Goal: Task Accomplishment & Management: Use online tool/utility

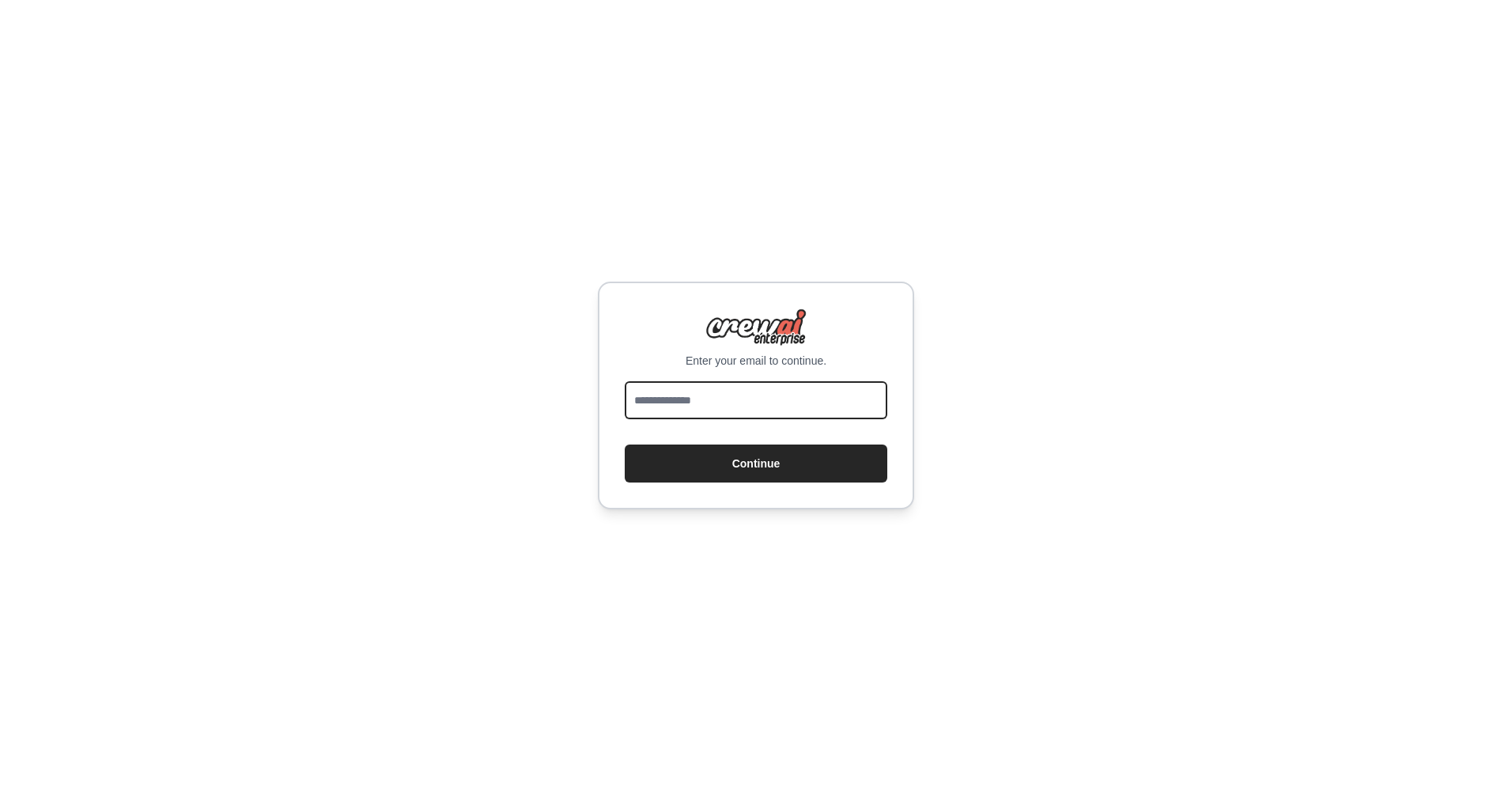
click at [786, 406] on input "email" at bounding box center [755, 400] width 263 height 38
paste input "**********"
type input "**********"
click at [797, 484] on div "**********" at bounding box center [755, 396] width 316 height 228
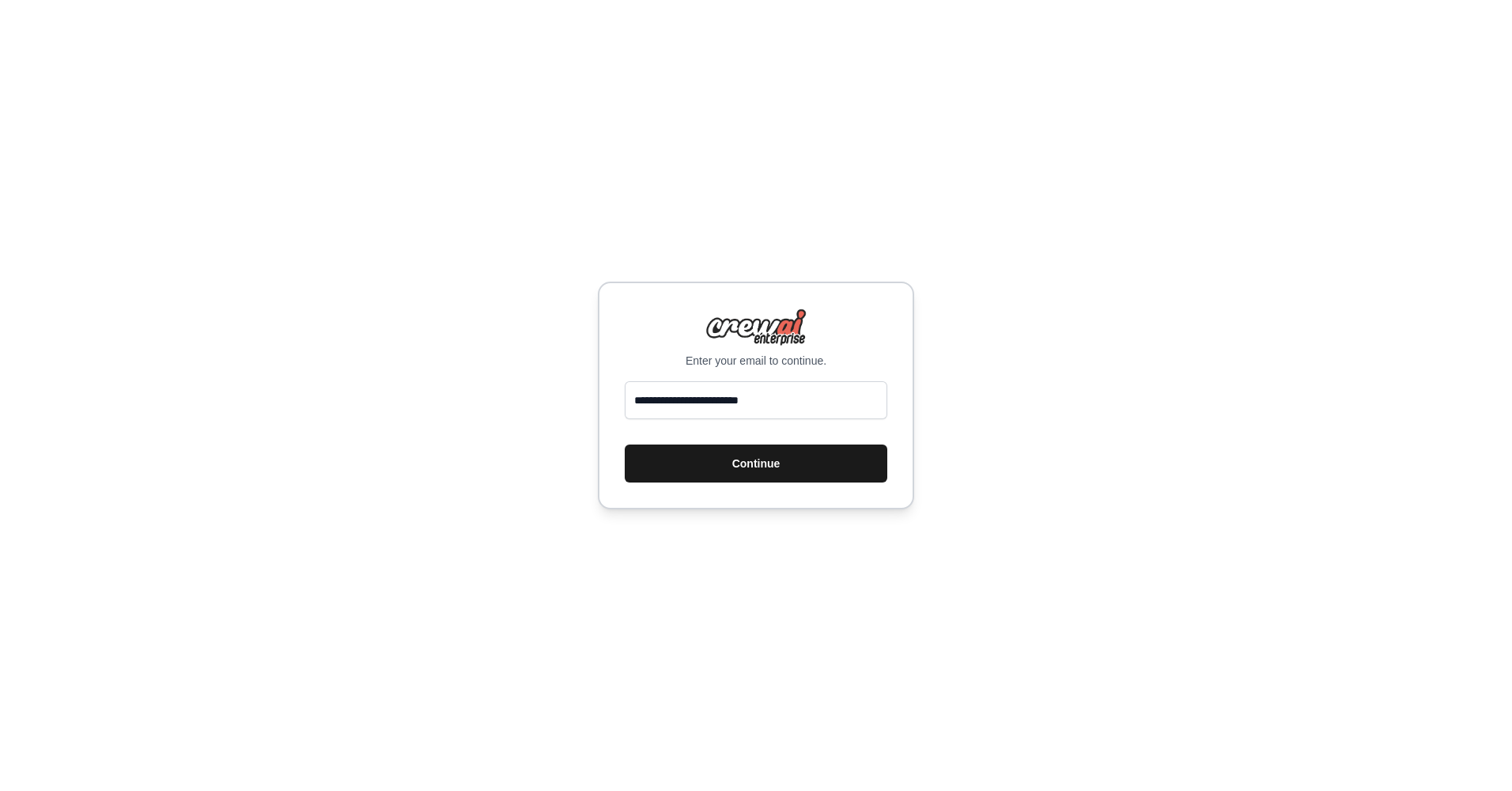
click at [797, 456] on button "Continue" at bounding box center [755, 463] width 263 height 38
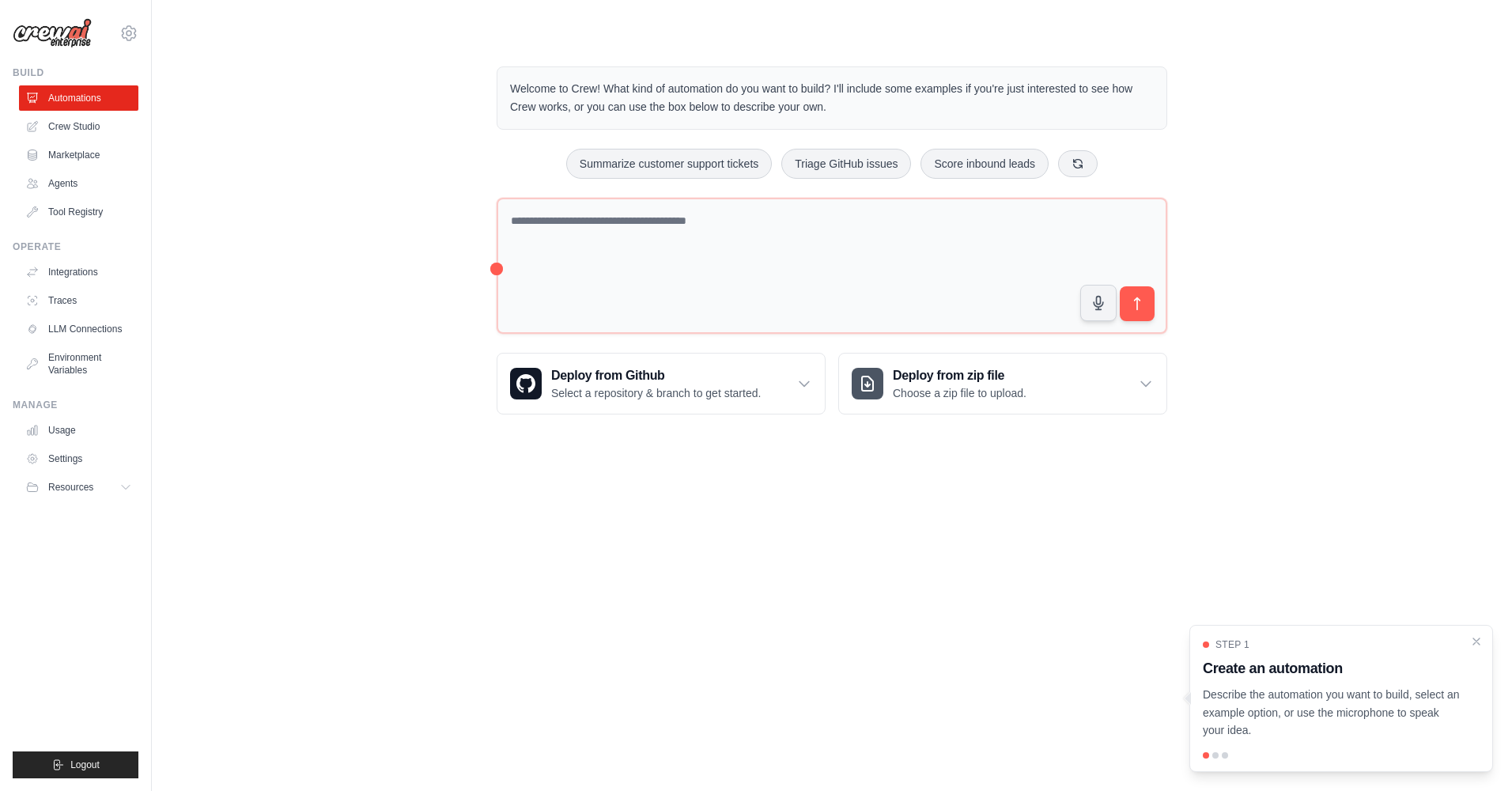
click at [607, 566] on body "[EMAIL_ADDRESS][DOMAIN_NAME] Settings Build Automations Crew Studio" at bounding box center [756, 396] width 1512 height 791
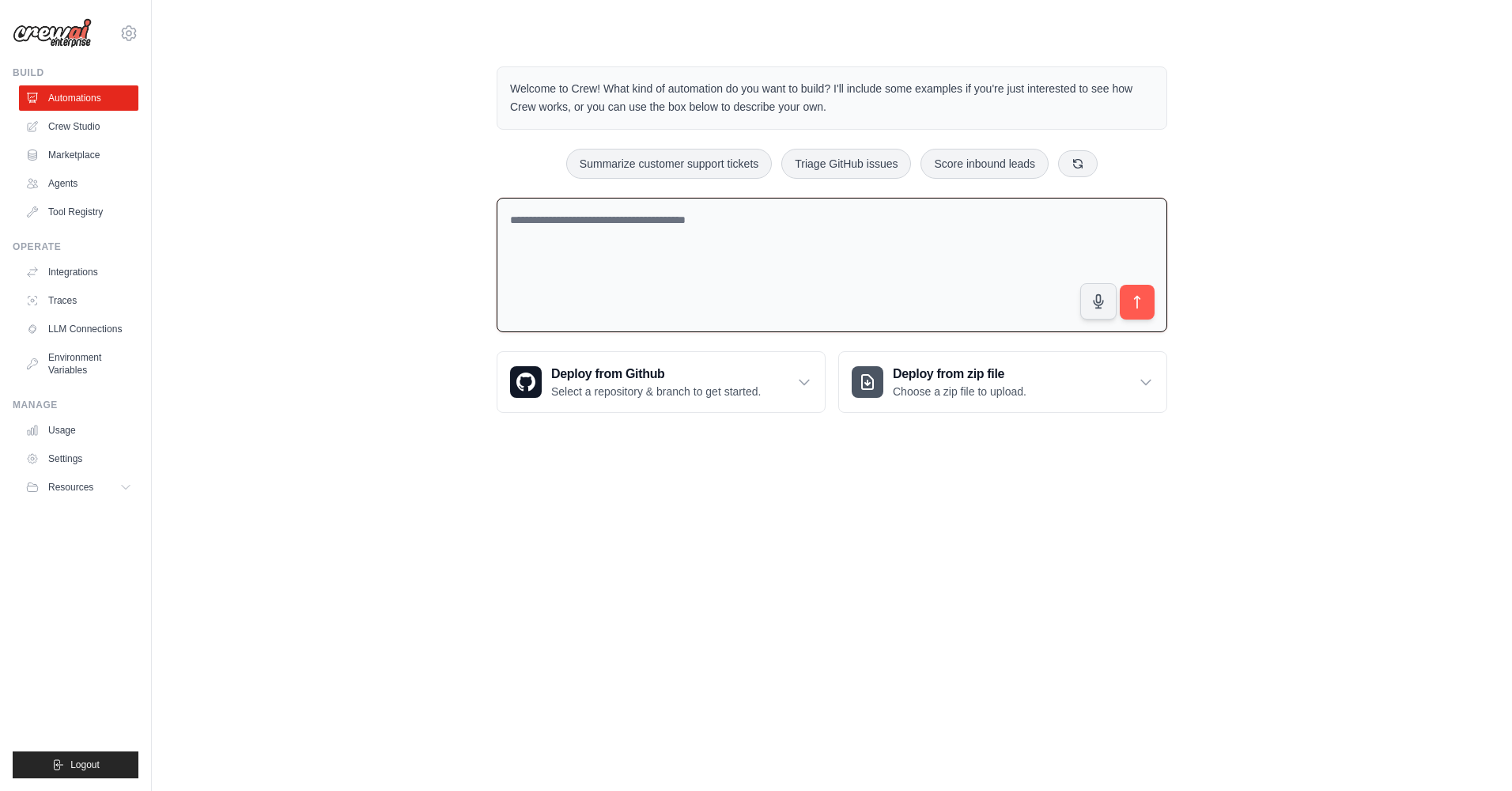
click at [687, 255] on textarea at bounding box center [831, 265] width 671 height 135
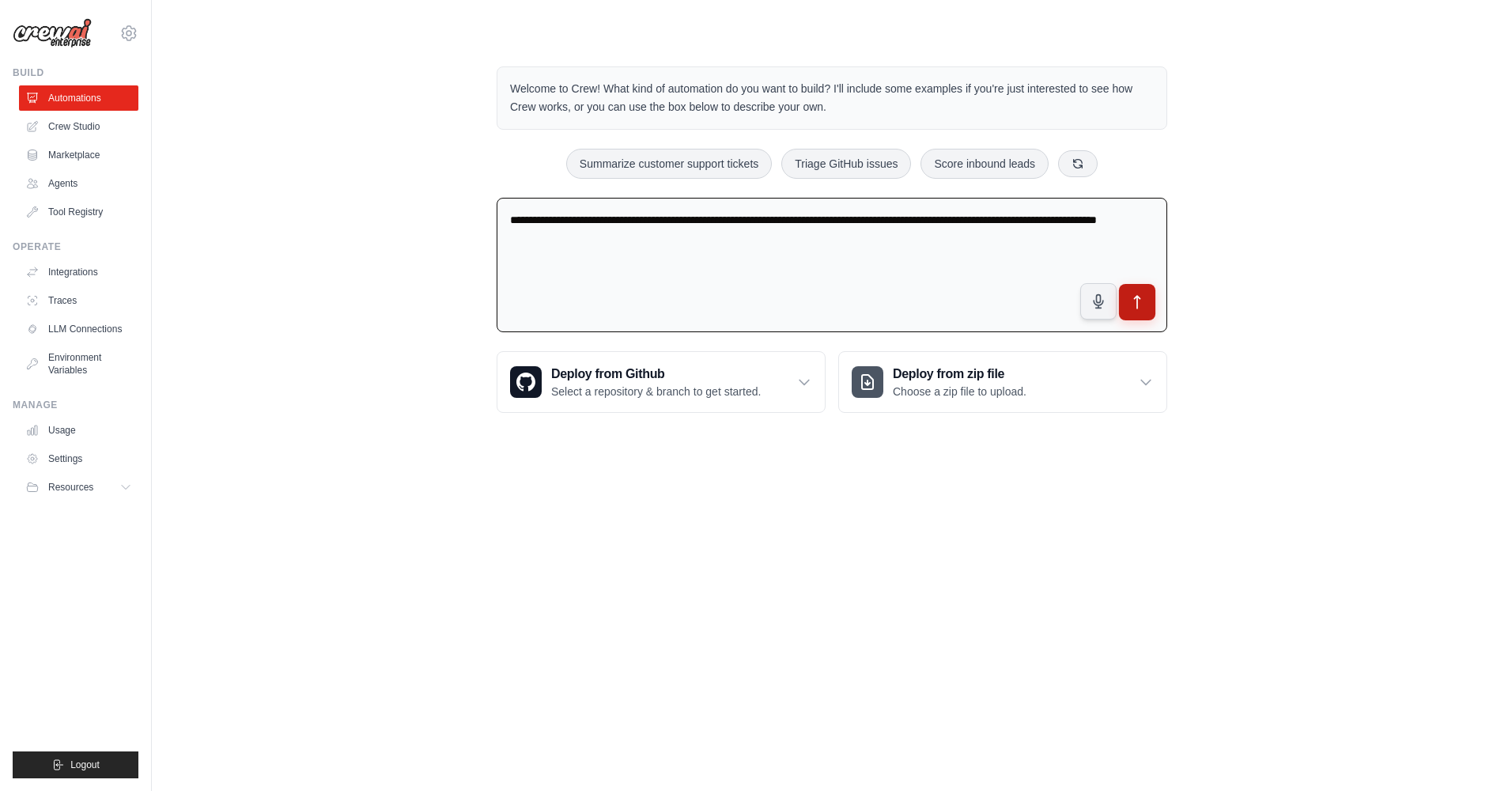
type textarea "**********"
click at [1142, 302] on icon "submit" at bounding box center [1137, 302] width 17 height 17
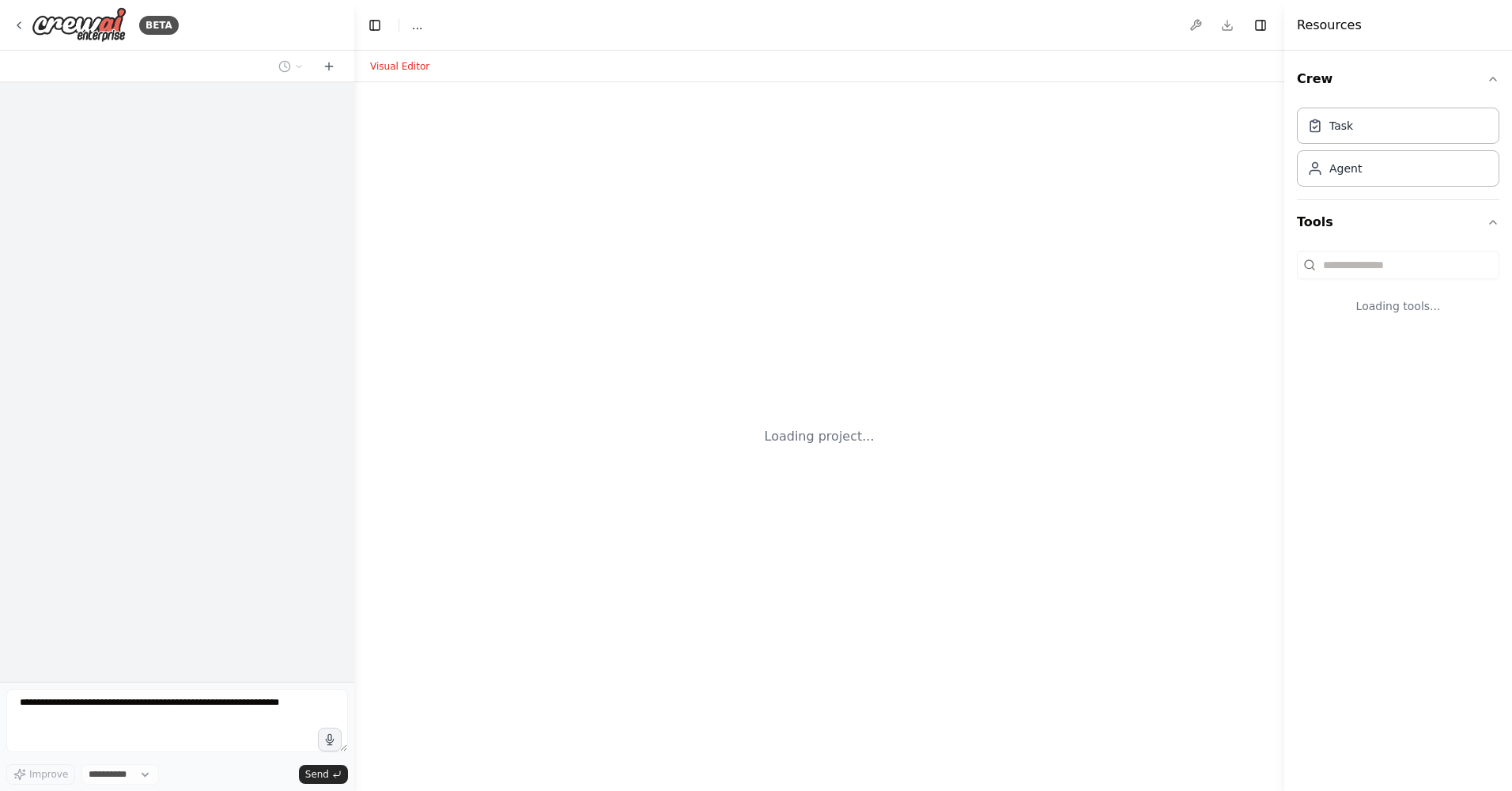
select select "****"
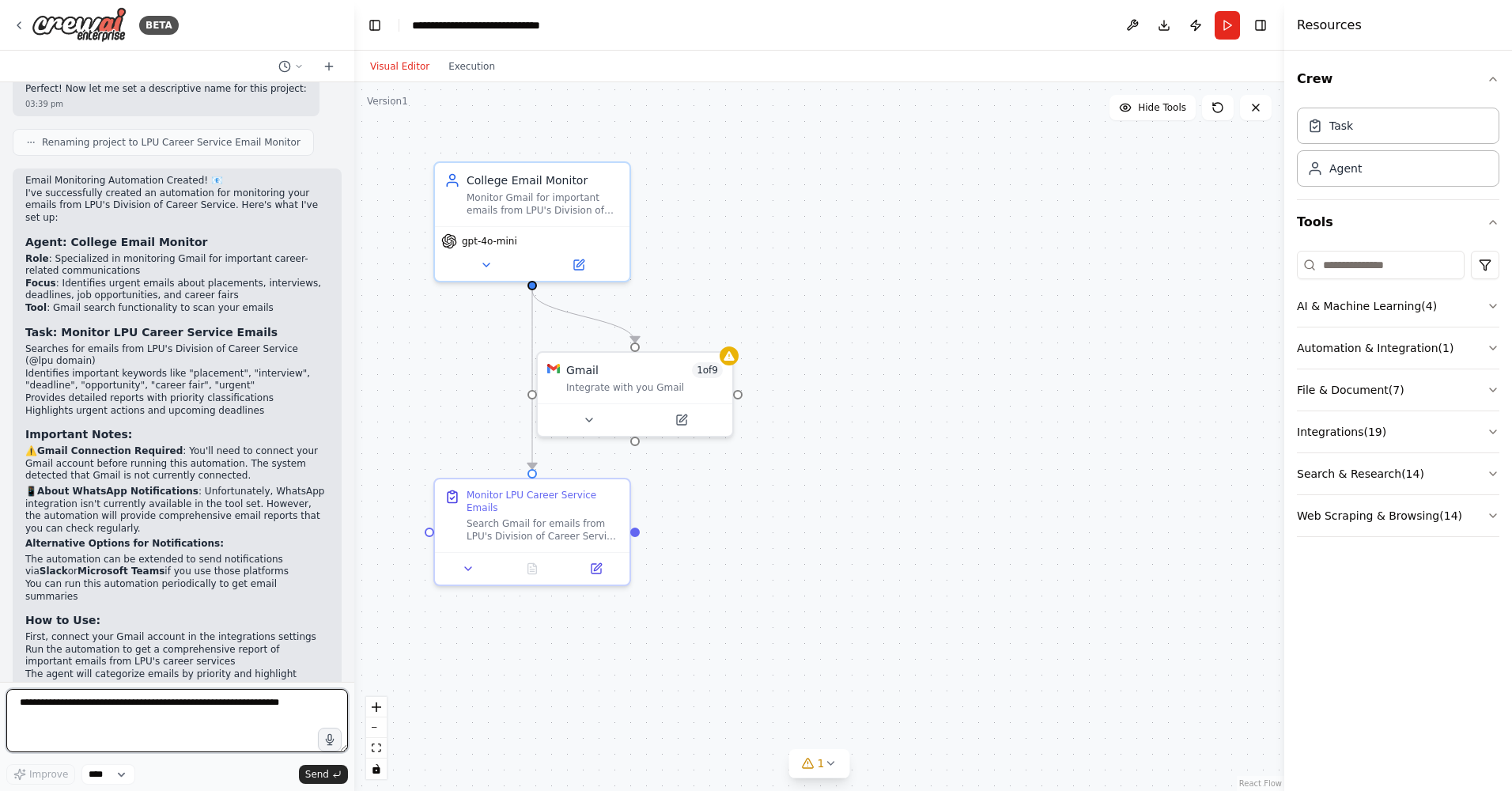
scroll to position [1095, 0]
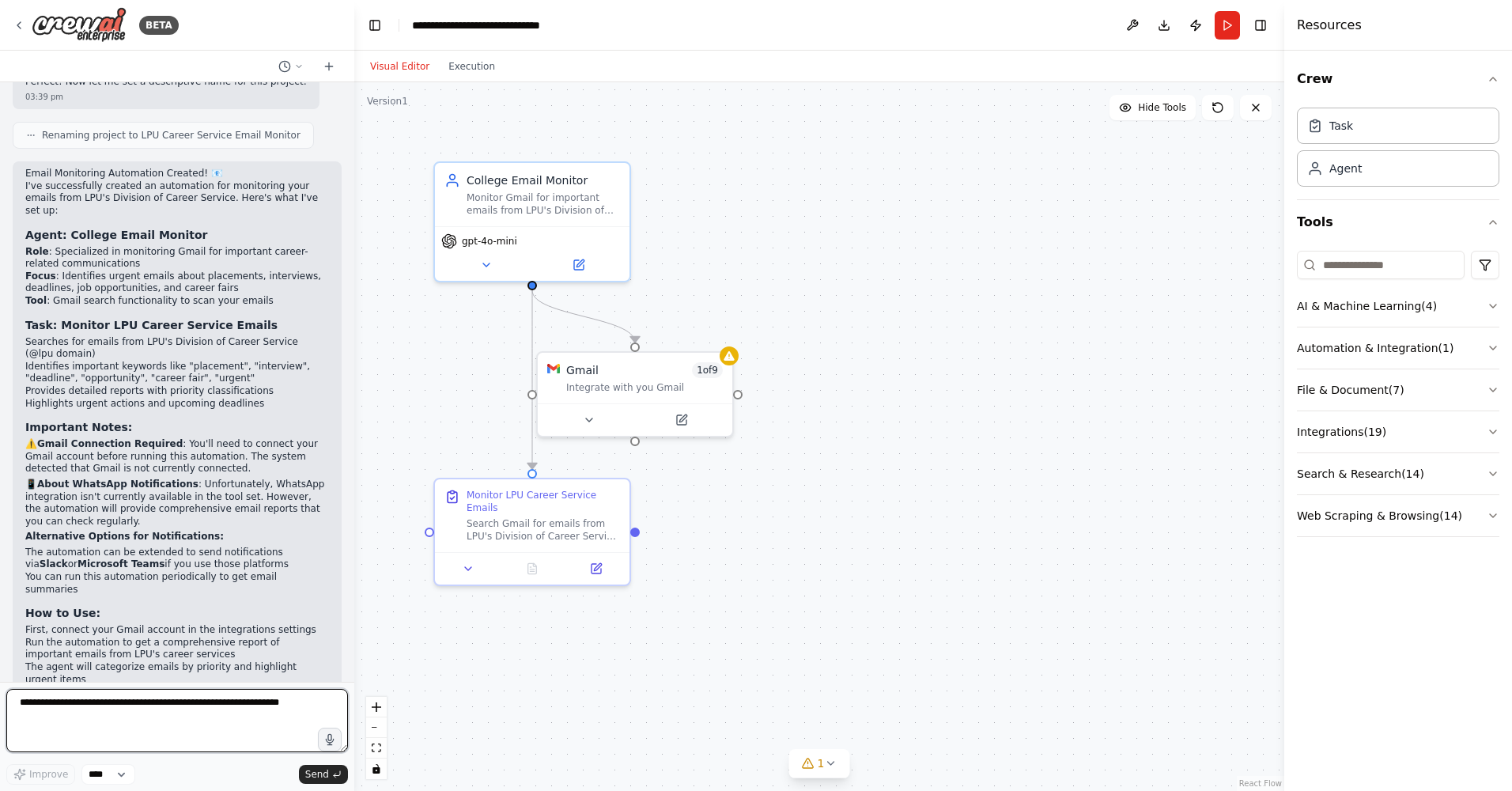
click at [248, 727] on textarea at bounding box center [176, 721] width 342 height 63
type textarea "**********"
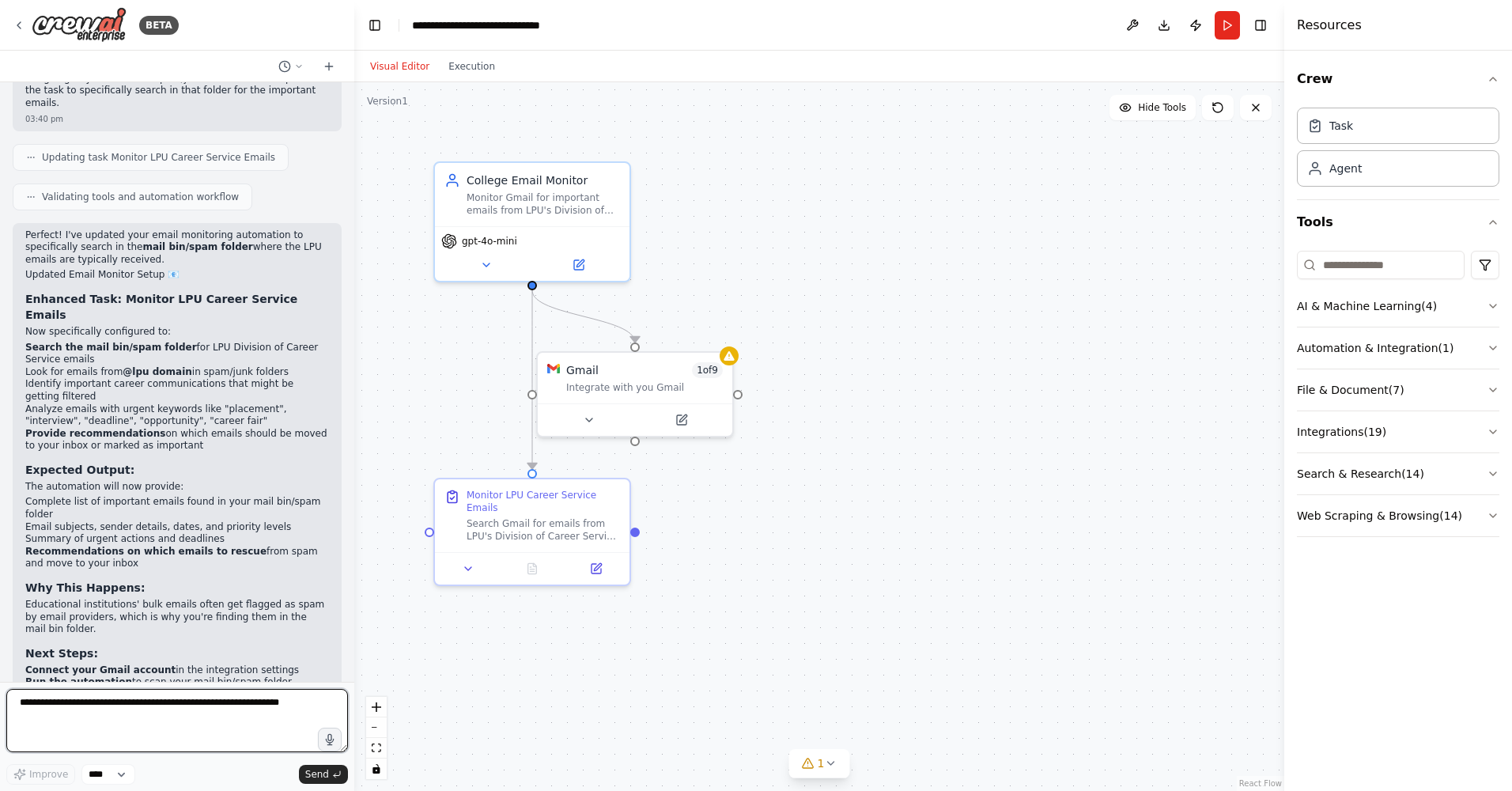
scroll to position [1904, 0]
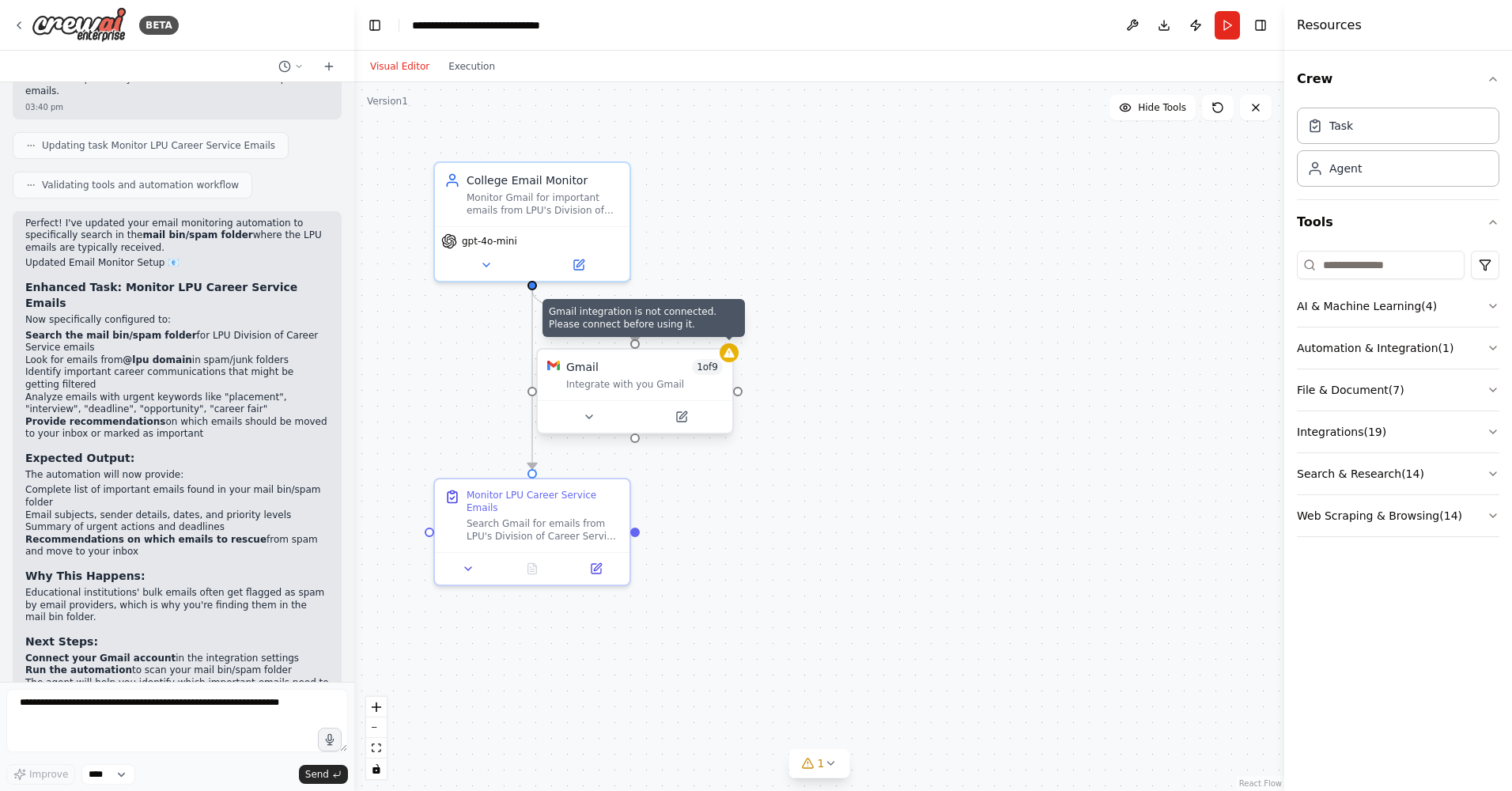
click at [732, 359] on div at bounding box center [728, 352] width 19 height 19
click at [661, 376] on div "Gmail 1 of 9 Integrate with you Gmail" at bounding box center [644, 375] width 157 height 32
click at [596, 413] on button at bounding box center [589, 416] width 89 height 19
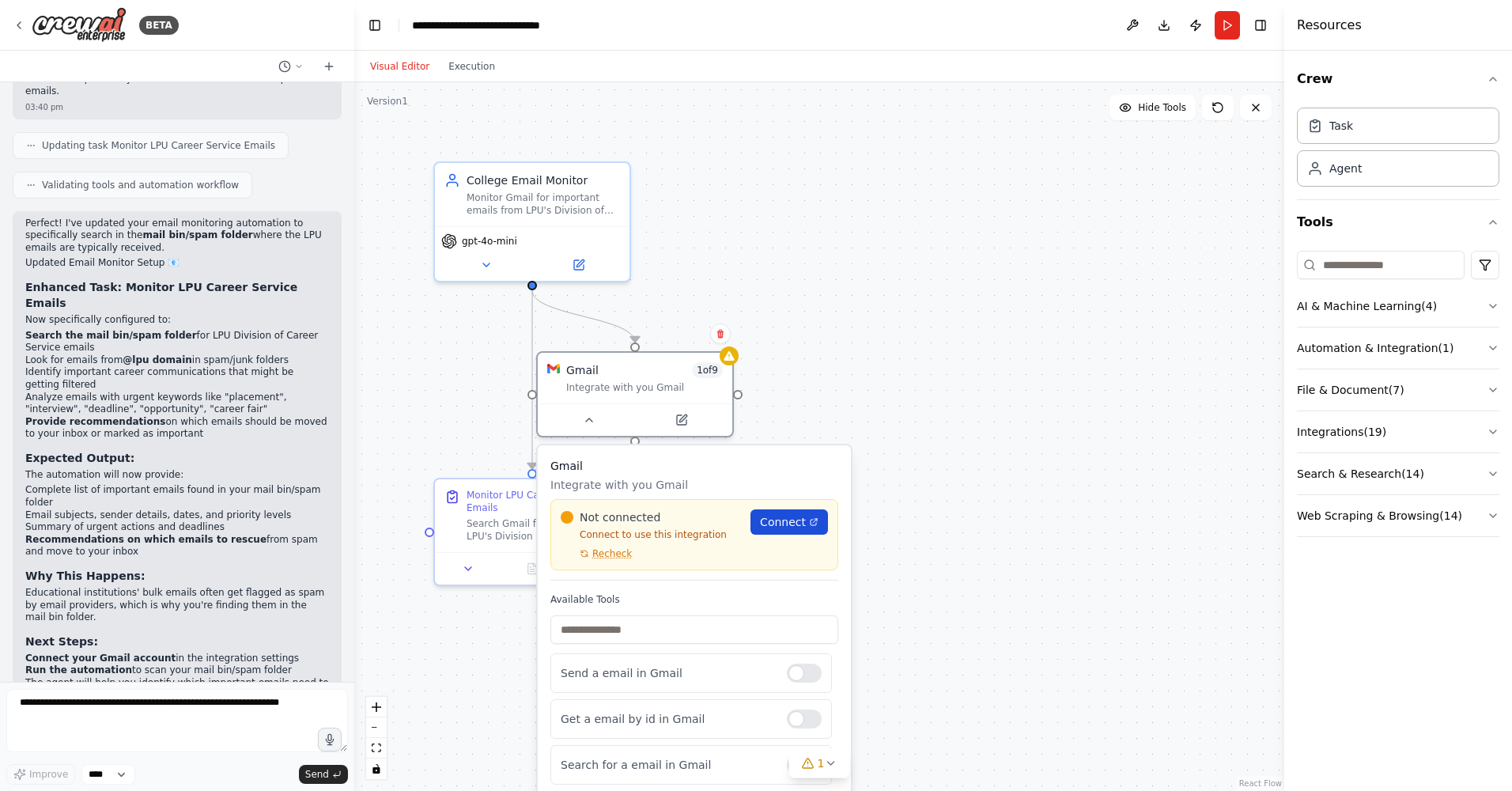
click at [765, 509] on link "Connect" at bounding box center [789, 522] width 77 height 26
click at [768, 289] on div ".deletable-edge-delete-btn { width: 20px; height: 20px; border: 0px solid #ffff…" at bounding box center [819, 436] width 929 height 709
click at [804, 668] on div at bounding box center [804, 673] width 35 height 19
click at [799, 703] on div "Get a email by id in Gmail" at bounding box center [691, 719] width 281 height 40
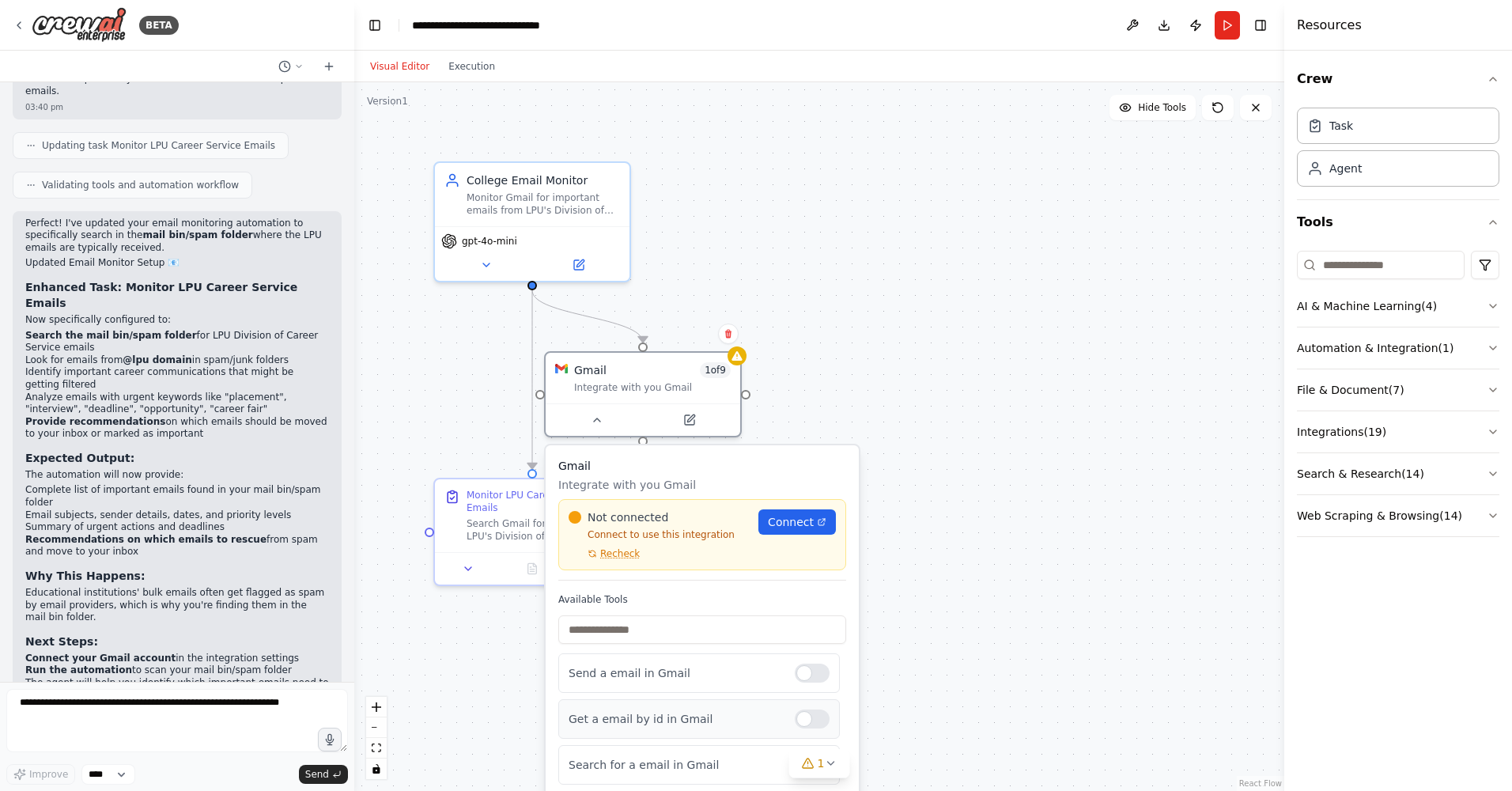
click at [812, 711] on div at bounding box center [811, 719] width 35 height 19
click at [810, 733] on div at bounding box center [811, 739] width 35 height 19
click at [795, 782] on div at bounding box center [811, 791] width 35 height 19
click at [805, 759] on icon at bounding box center [808, 763] width 13 height 13
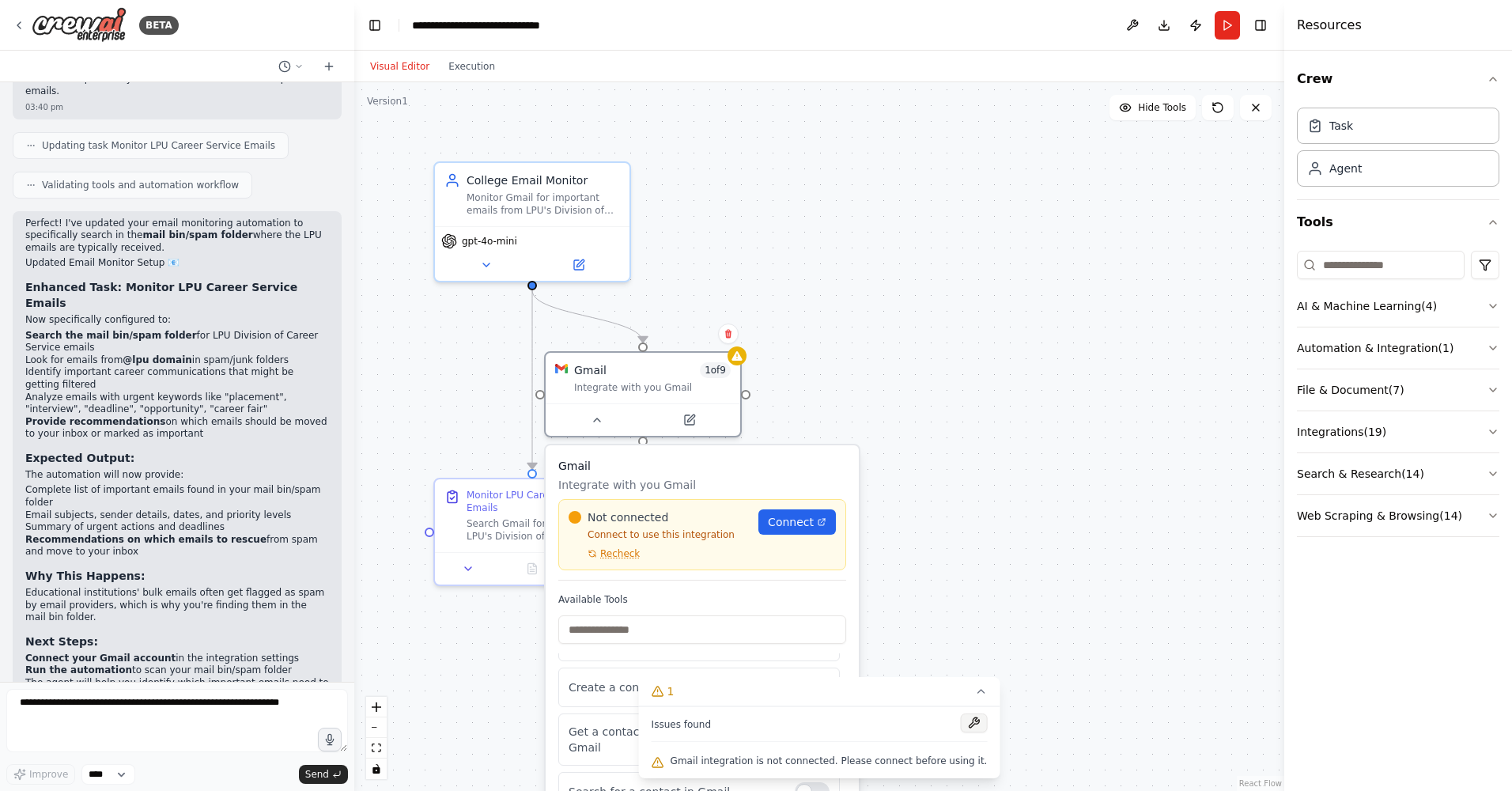
click at [960, 726] on button at bounding box center [973, 723] width 27 height 19
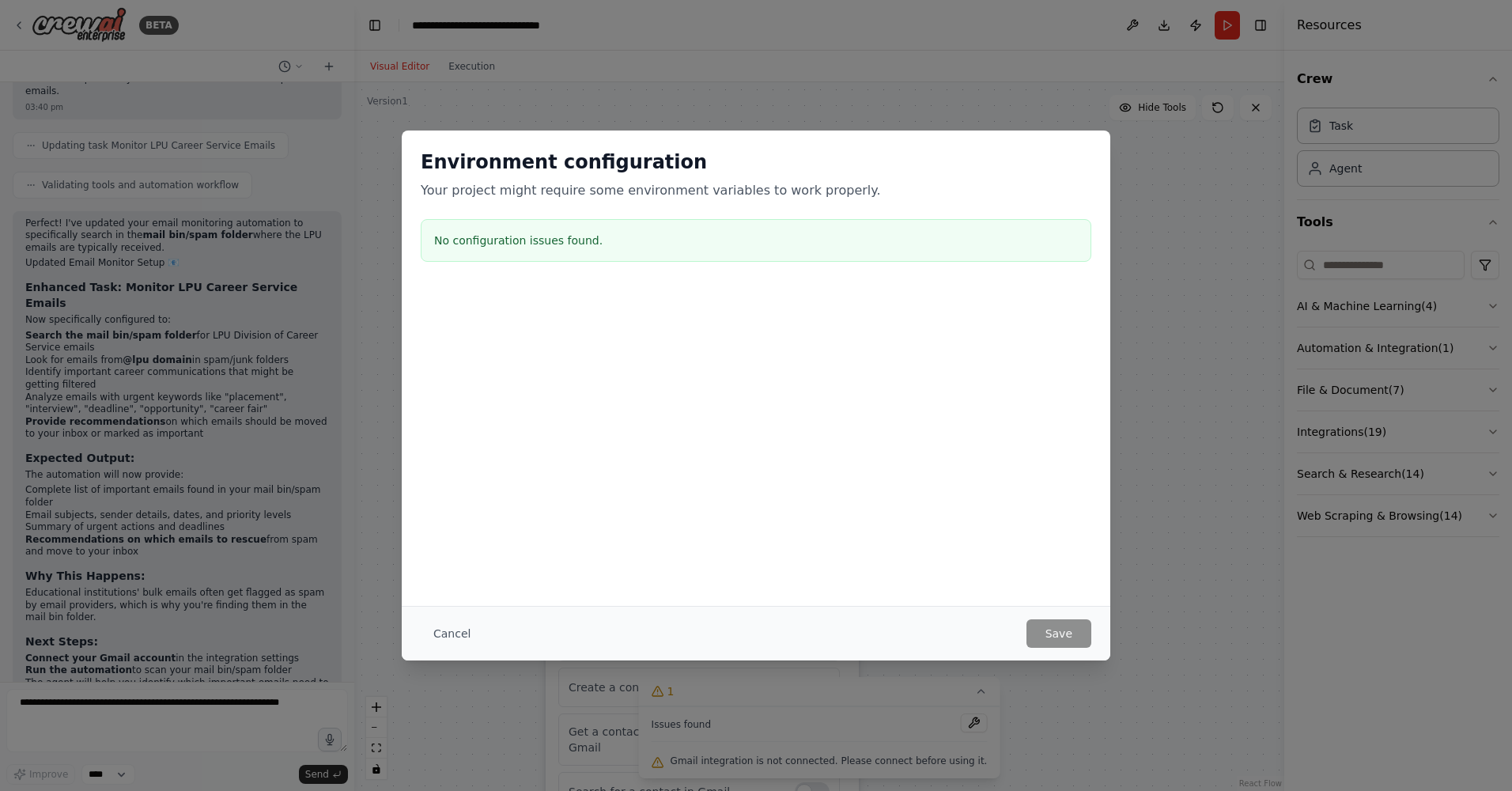
click at [882, 394] on body "BETA a agent that can check my mails and tell me if i receve any important mail…" at bounding box center [756, 396] width 1512 height 791
click at [445, 631] on button "Cancel" at bounding box center [452, 633] width 62 height 29
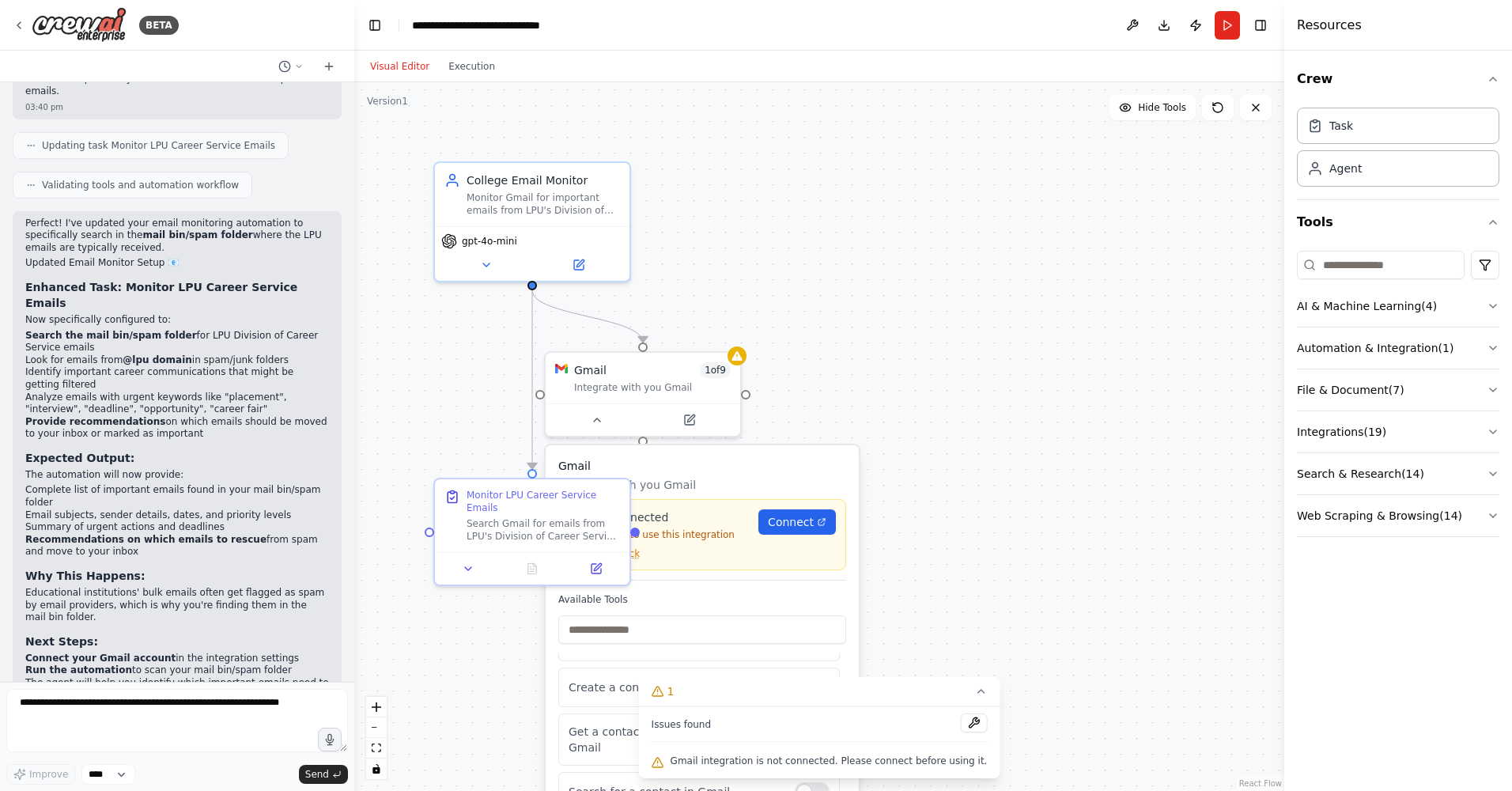
click at [460, 630] on div ".deletable-edge-delete-btn { width: 20px; height: 20px; border: 0px solid #ffff…" at bounding box center [819, 436] width 929 height 709
click at [875, 375] on div ".deletable-edge-delete-btn { width: 20px; height: 20px; border: 0px solid #ffff…" at bounding box center [819, 436] width 929 height 709
click at [608, 565] on div at bounding box center [532, 565] width 194 height 33
click at [604, 557] on button at bounding box center [595, 565] width 54 height 19
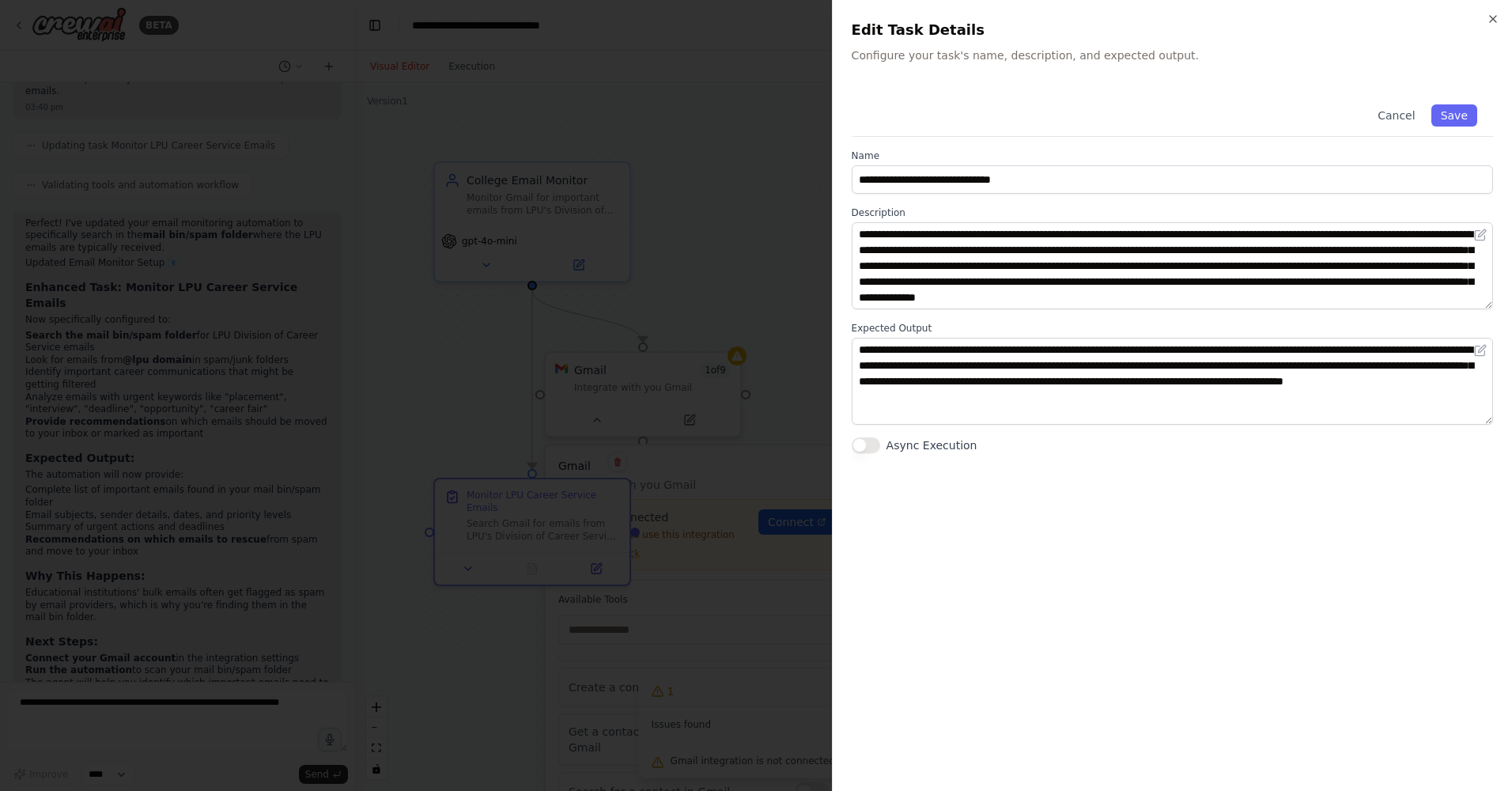
click at [863, 447] on button "Async Execution" at bounding box center [865, 445] width 29 height 16
click at [1487, 22] on icon "button" at bounding box center [1492, 19] width 13 height 13
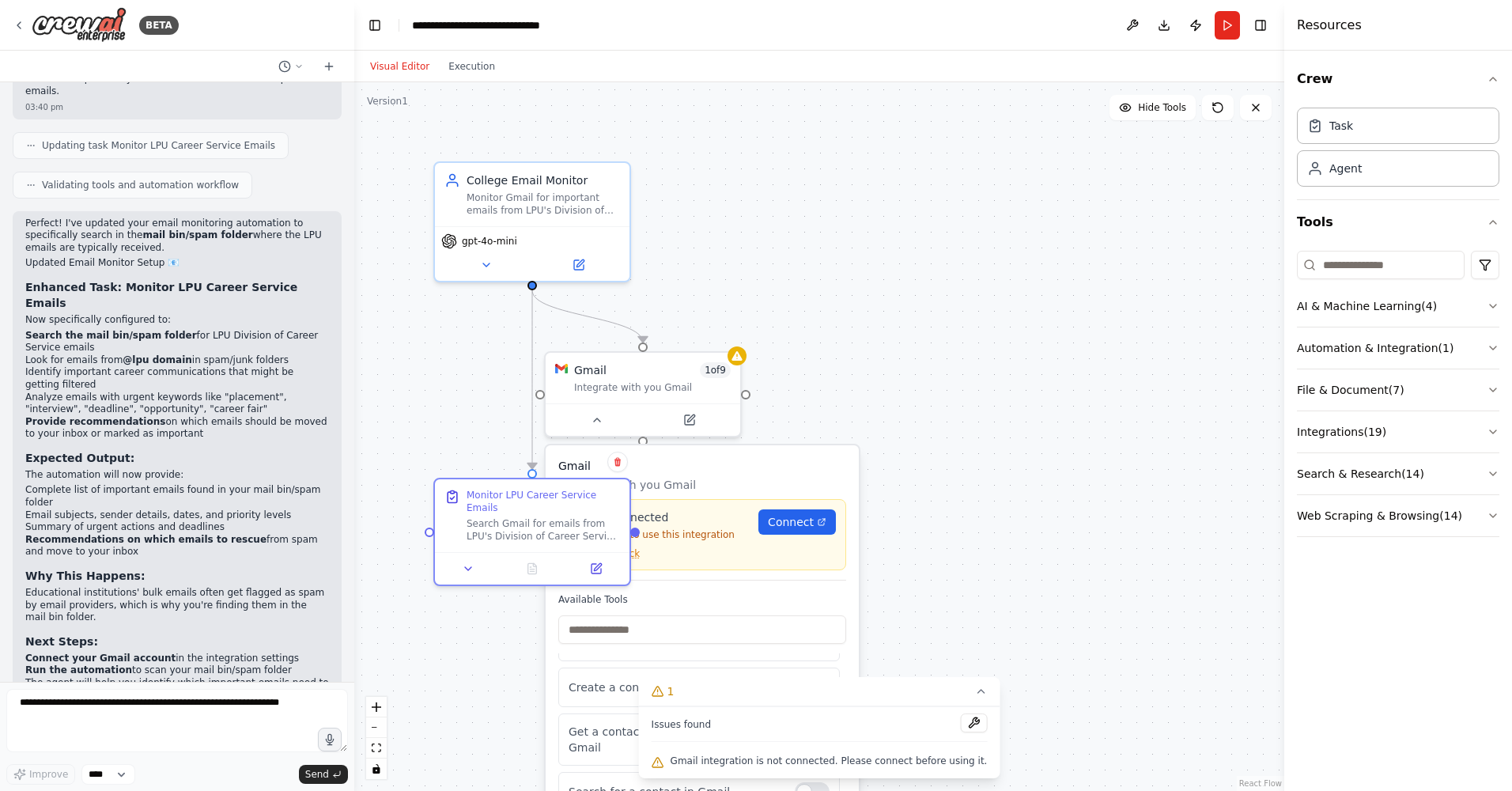
click at [904, 295] on div ".deletable-edge-delete-btn { width: 20px; height: 20px; border: 0px solid #ffff…" at bounding box center [819, 436] width 929 height 709
click at [606, 410] on button at bounding box center [596, 416] width 89 height 19
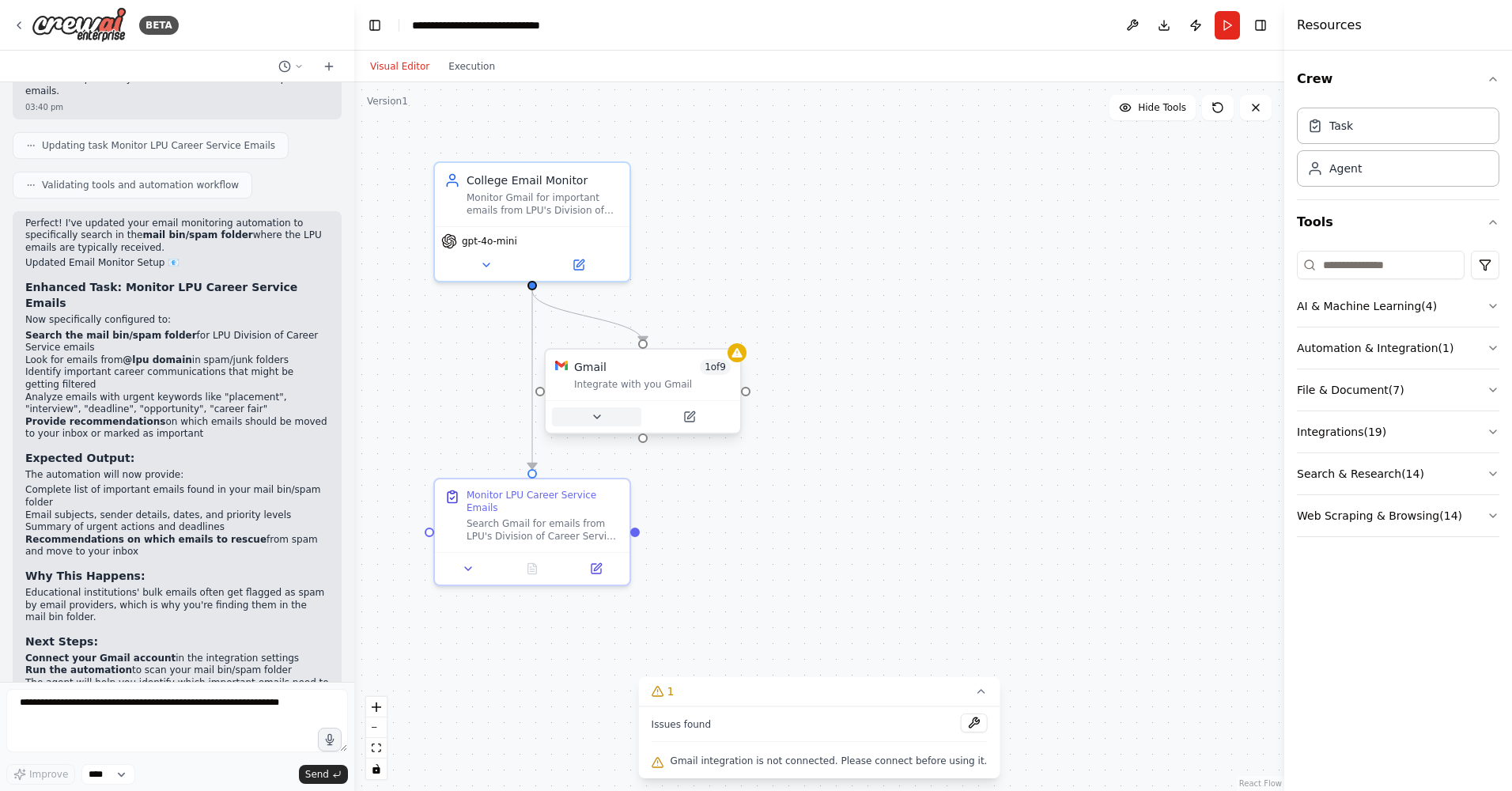
click at [606, 410] on button at bounding box center [596, 416] width 89 height 19
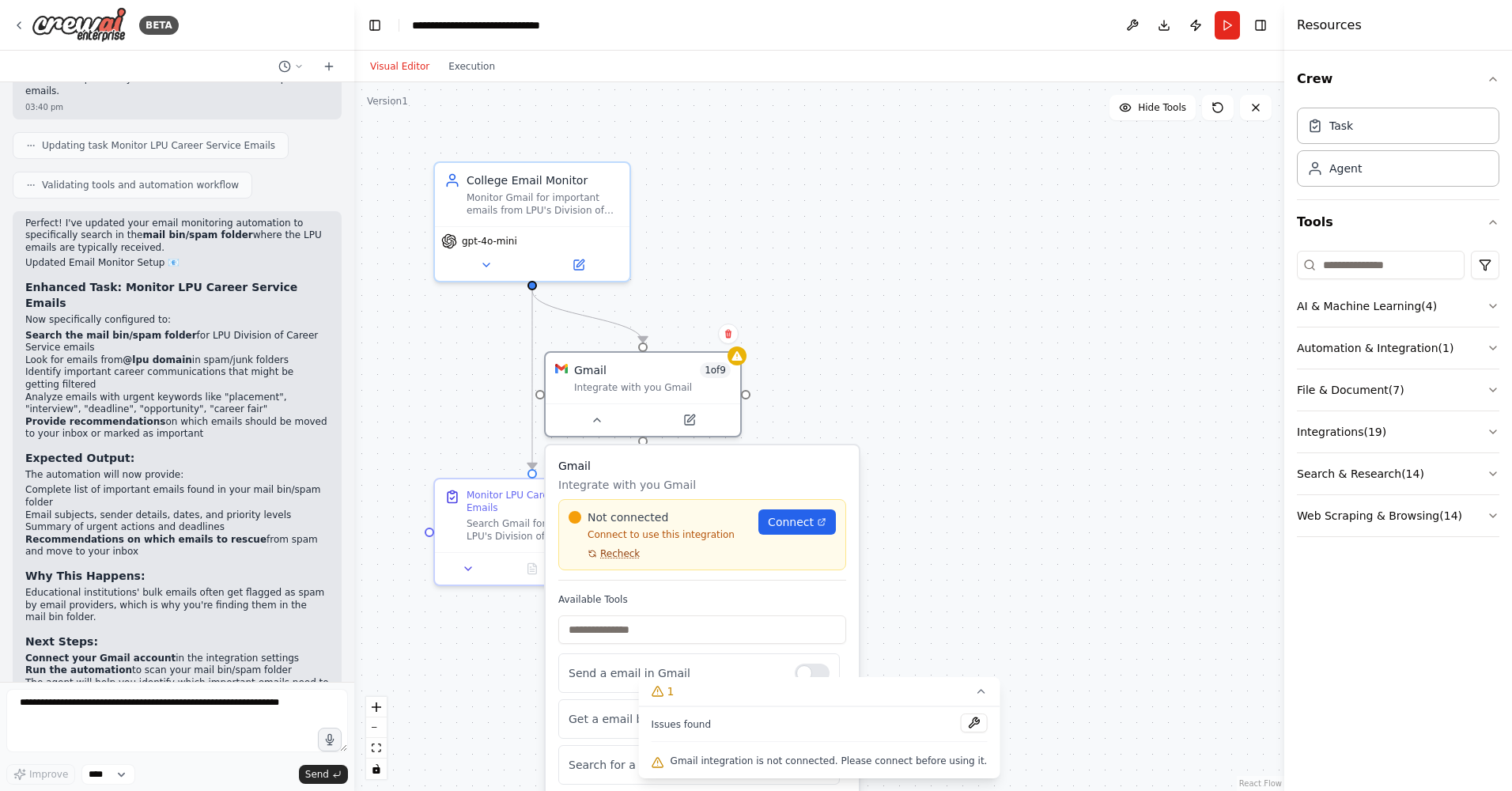
click at [607, 556] on span "Recheck" at bounding box center [620, 553] width 40 height 13
click at [797, 527] on span "Connect" at bounding box center [791, 522] width 46 height 16
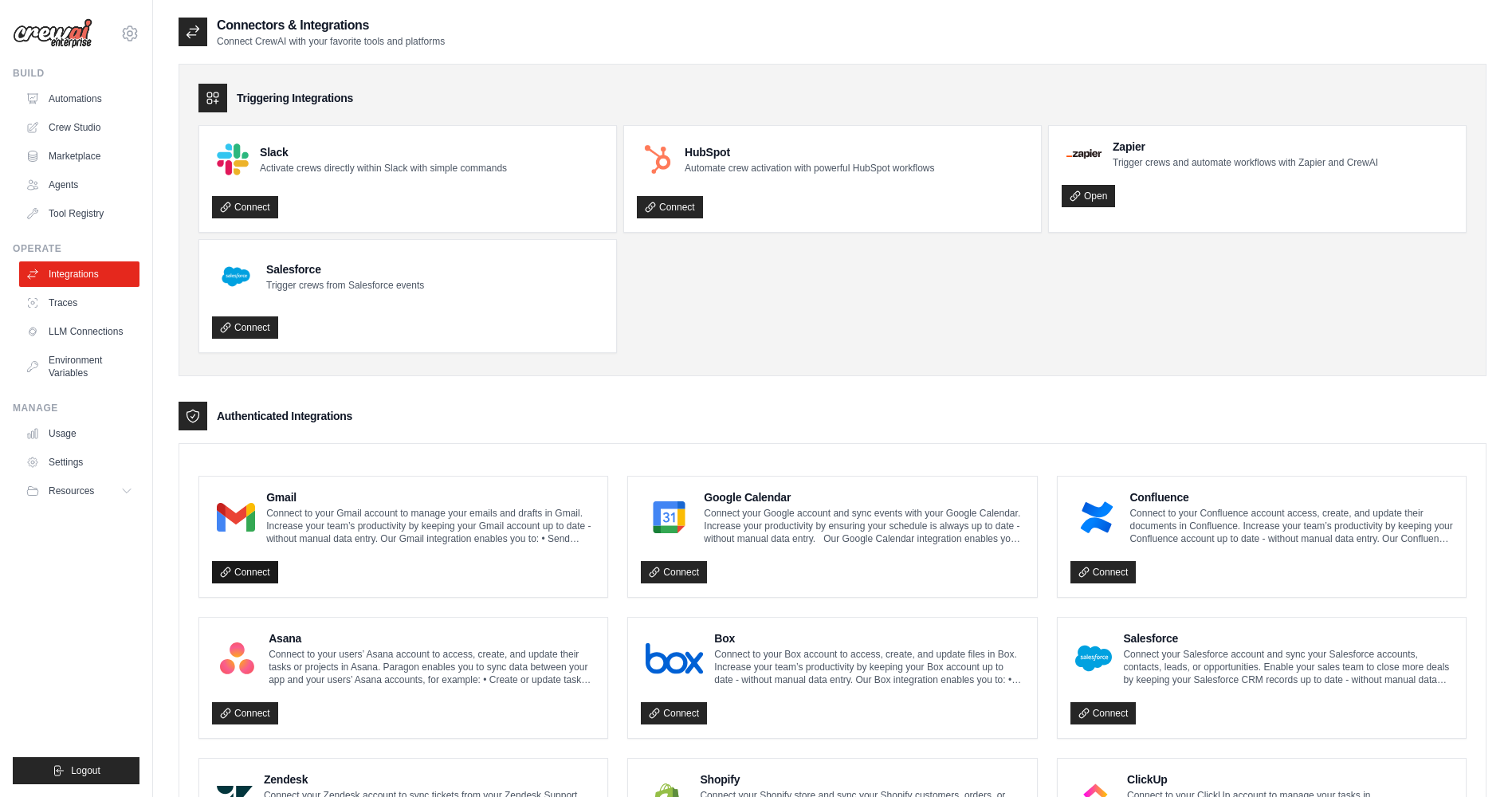
click at [259, 569] on link "Connect" at bounding box center [245, 572] width 66 height 22
click at [251, 542] on div "Gmail Connect to your Gmail account to manage your emails and drafts in Gmail. …" at bounding box center [402, 517] width 382 height 56
click at [277, 478] on div "Gmail Connect to your Gmail account to manage your emails and drafts in Gmail. …" at bounding box center [402, 536] width 408 height 120
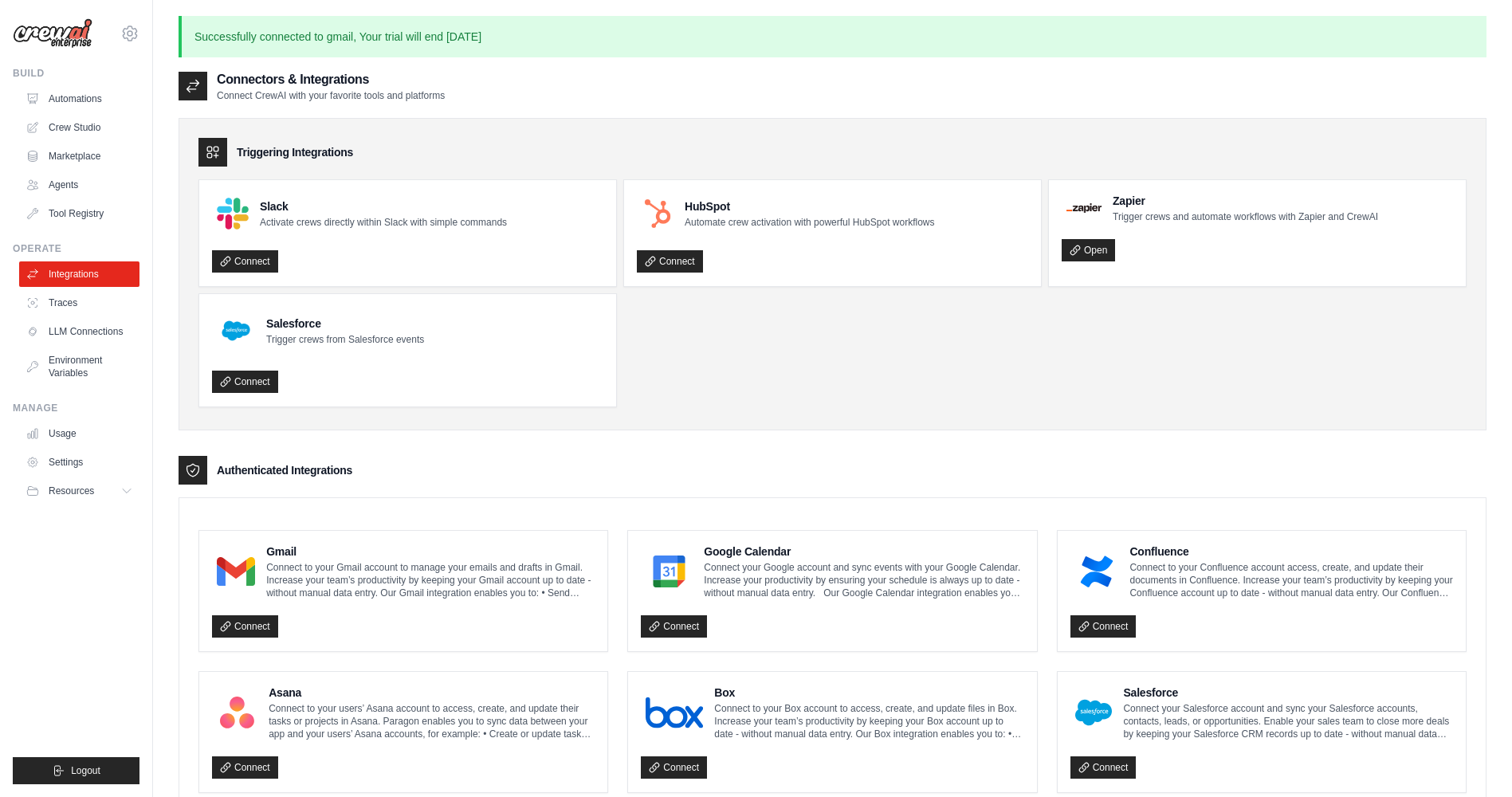
click at [265, 576] on div "Gmail Connect to your Gmail account to manage your emails and drafts in Gmail. …" at bounding box center [402, 571] width 382 height 56
click at [293, 557] on h4 "Gmail" at bounding box center [430, 551] width 329 height 16
click at [792, 421] on div "Triggering Integrations Slack Activate crews directly within Slack with simple …" at bounding box center [833, 274] width 1308 height 313
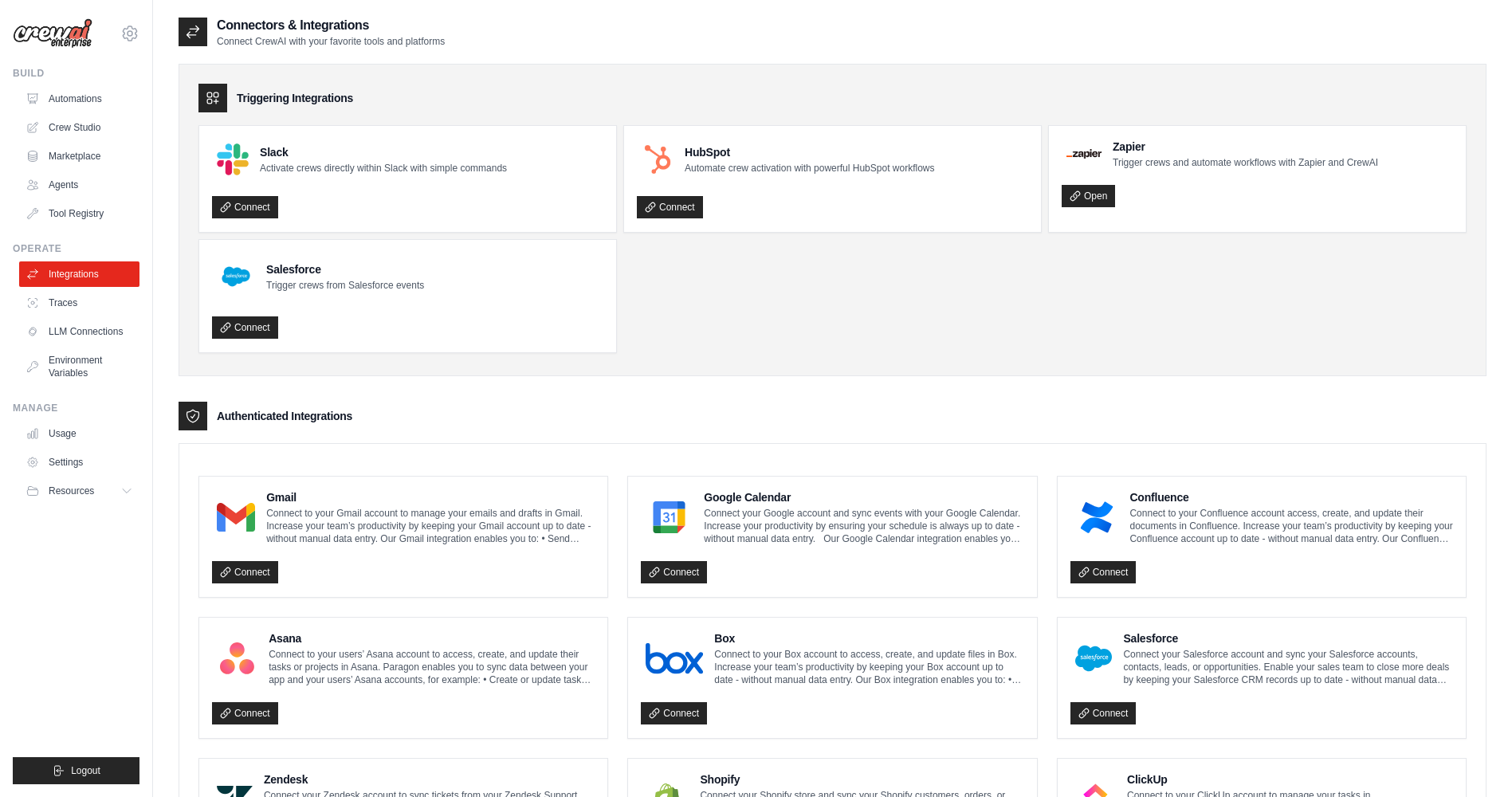
click at [742, 309] on ul "Slack Activate crews directly within Slack with simple commands Connect HubSpot…" at bounding box center [833, 239] width 1268 height 228
click at [243, 570] on link "Connect" at bounding box center [245, 572] width 66 height 22
click at [93, 96] on link "Automations" at bounding box center [81, 99] width 120 height 26
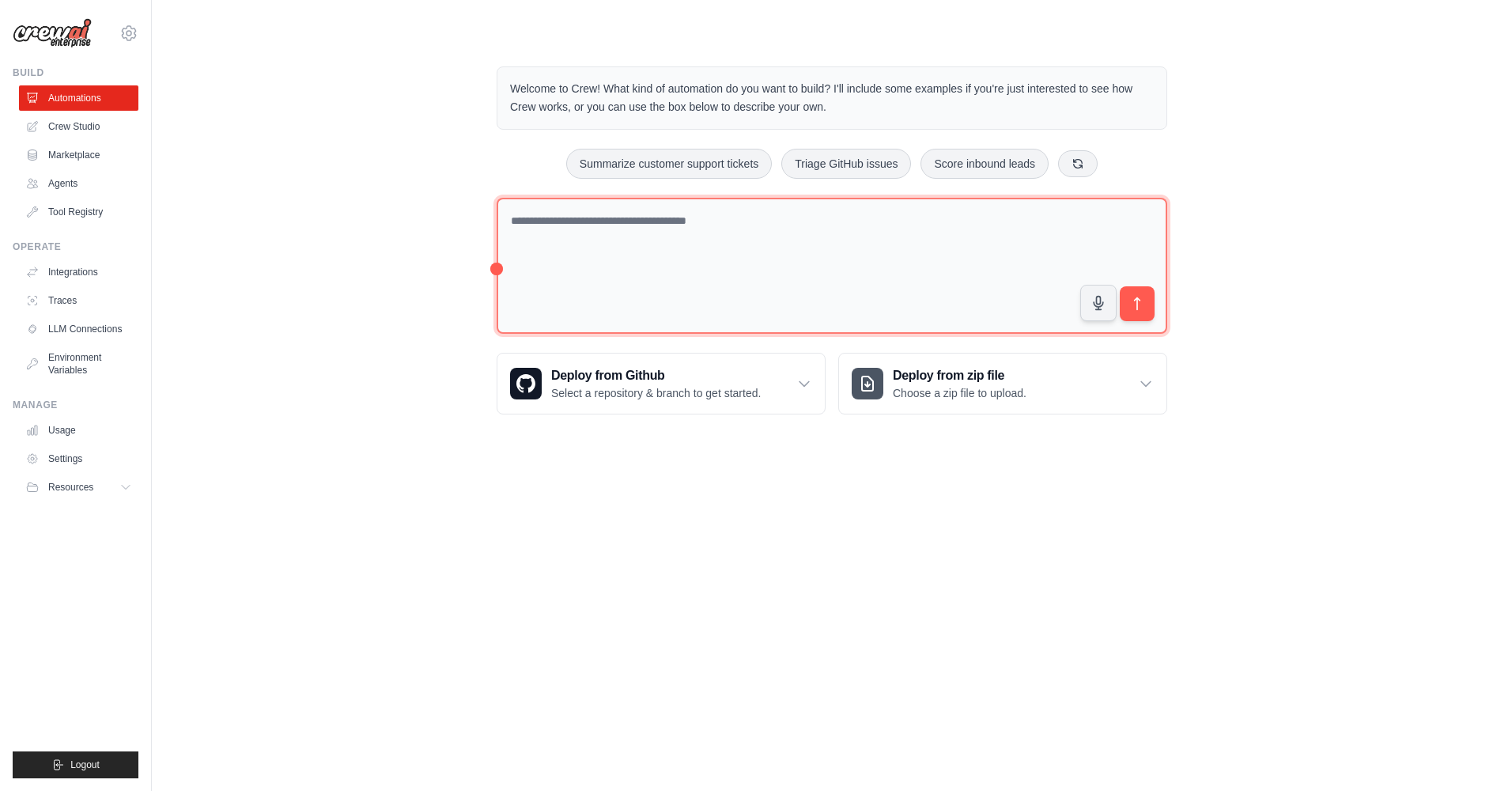
click at [731, 274] on textarea at bounding box center [831, 266] width 671 height 137
click at [721, 246] on textarea "**" at bounding box center [831, 266] width 671 height 137
paste textarea "**********"
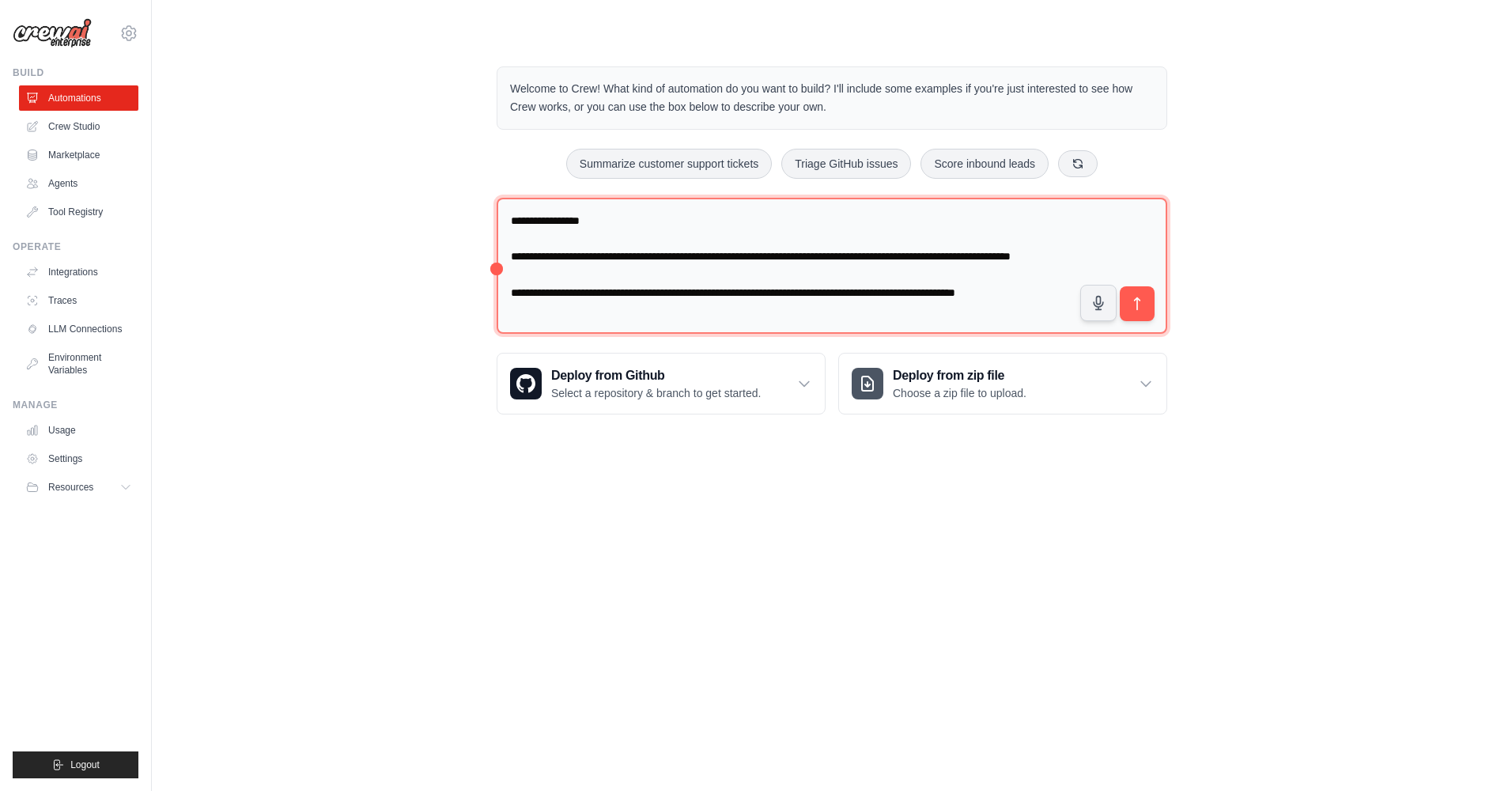
type textarea "**********"
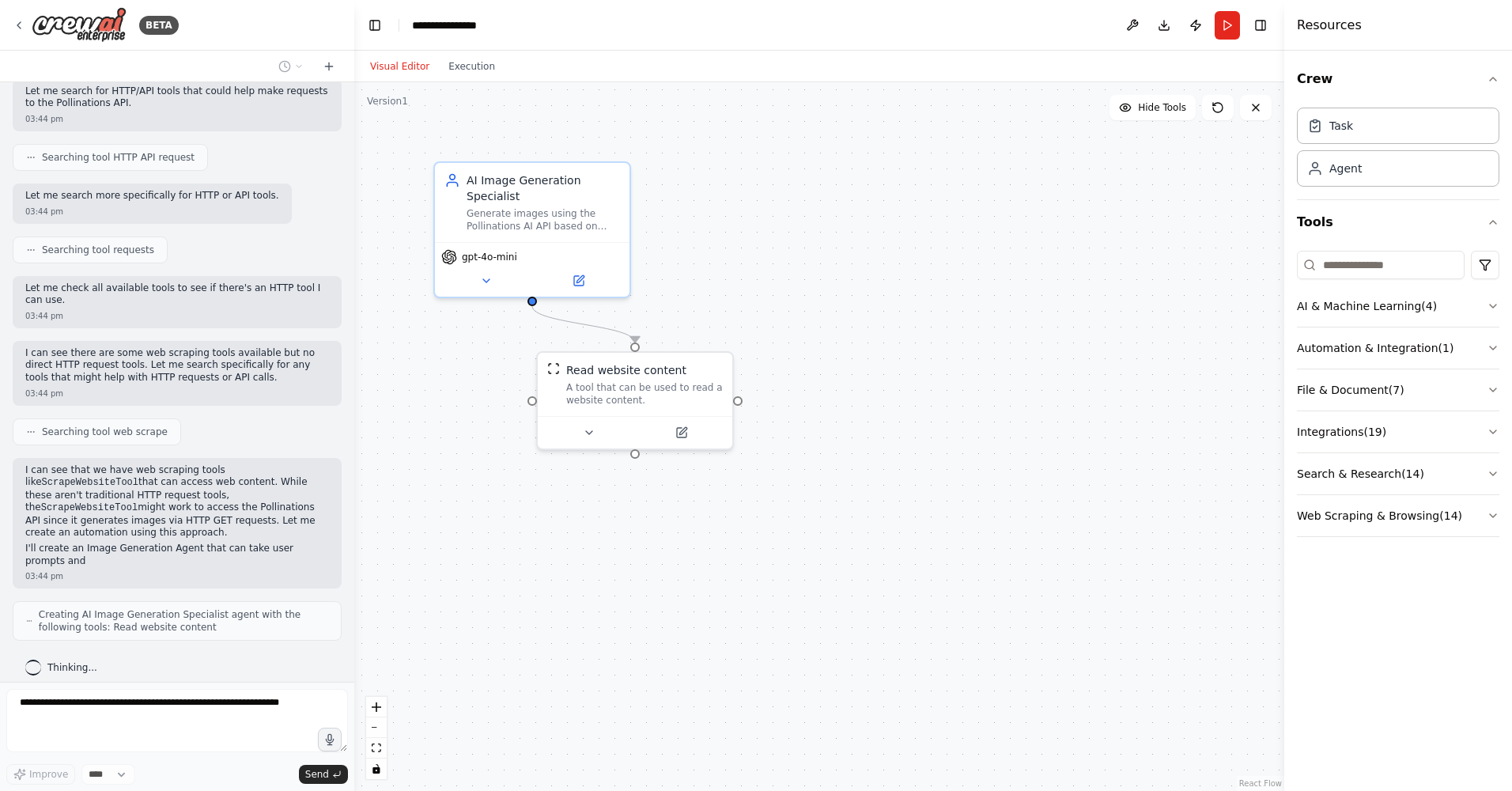
scroll to position [282, 0]
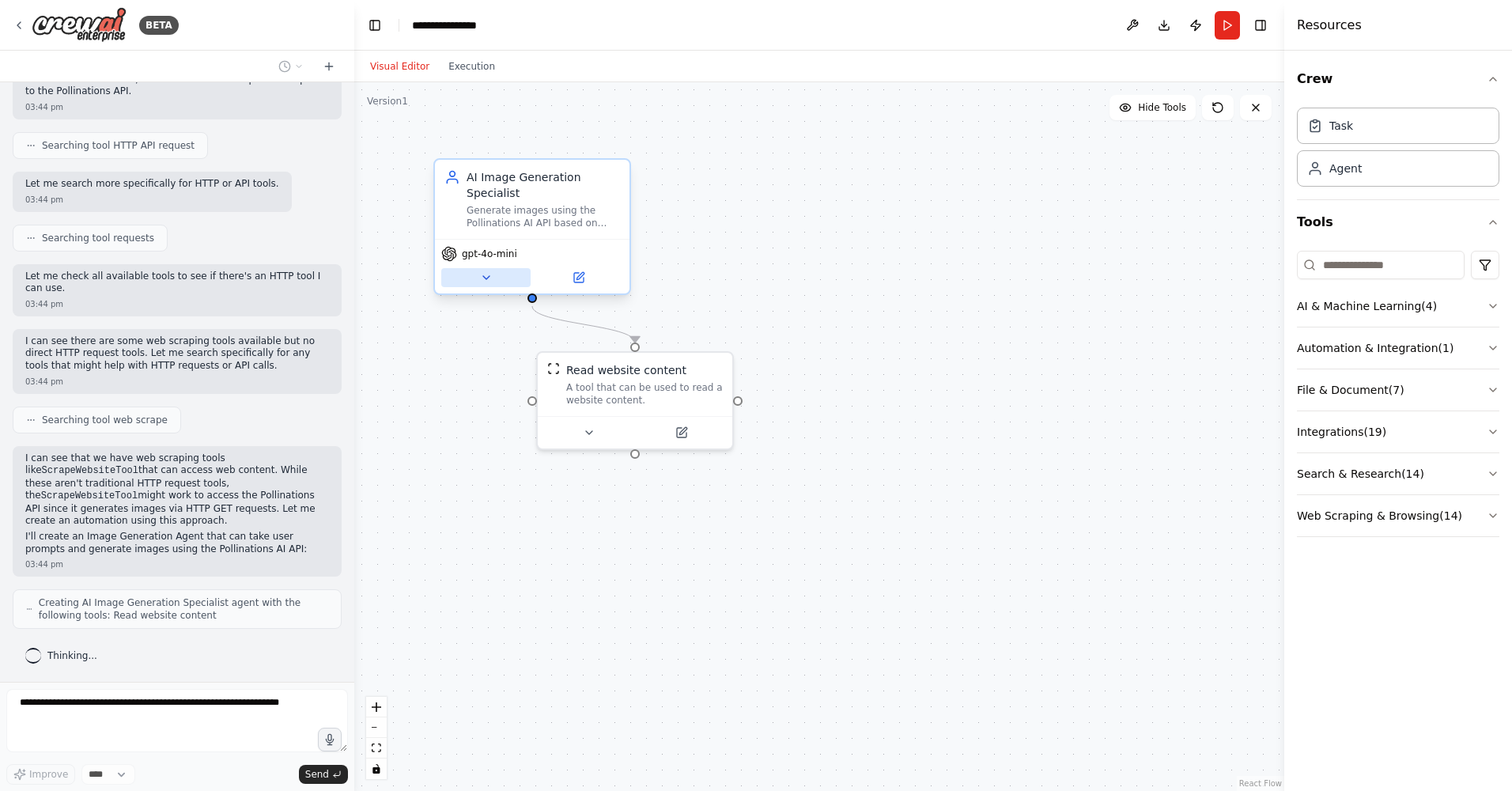
click at [496, 278] on button at bounding box center [486, 278] width 89 height 19
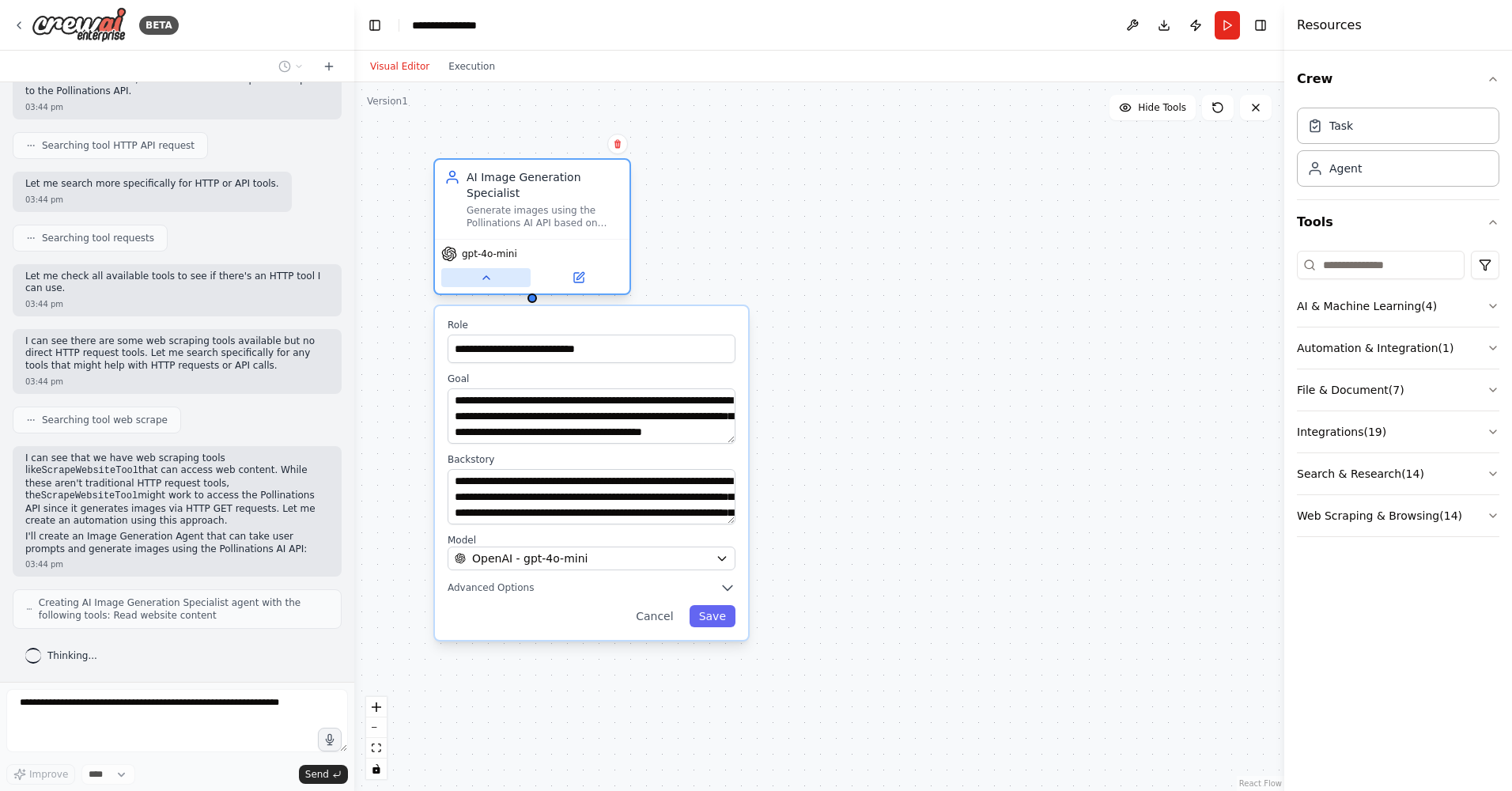
click at [496, 278] on button at bounding box center [486, 278] width 89 height 19
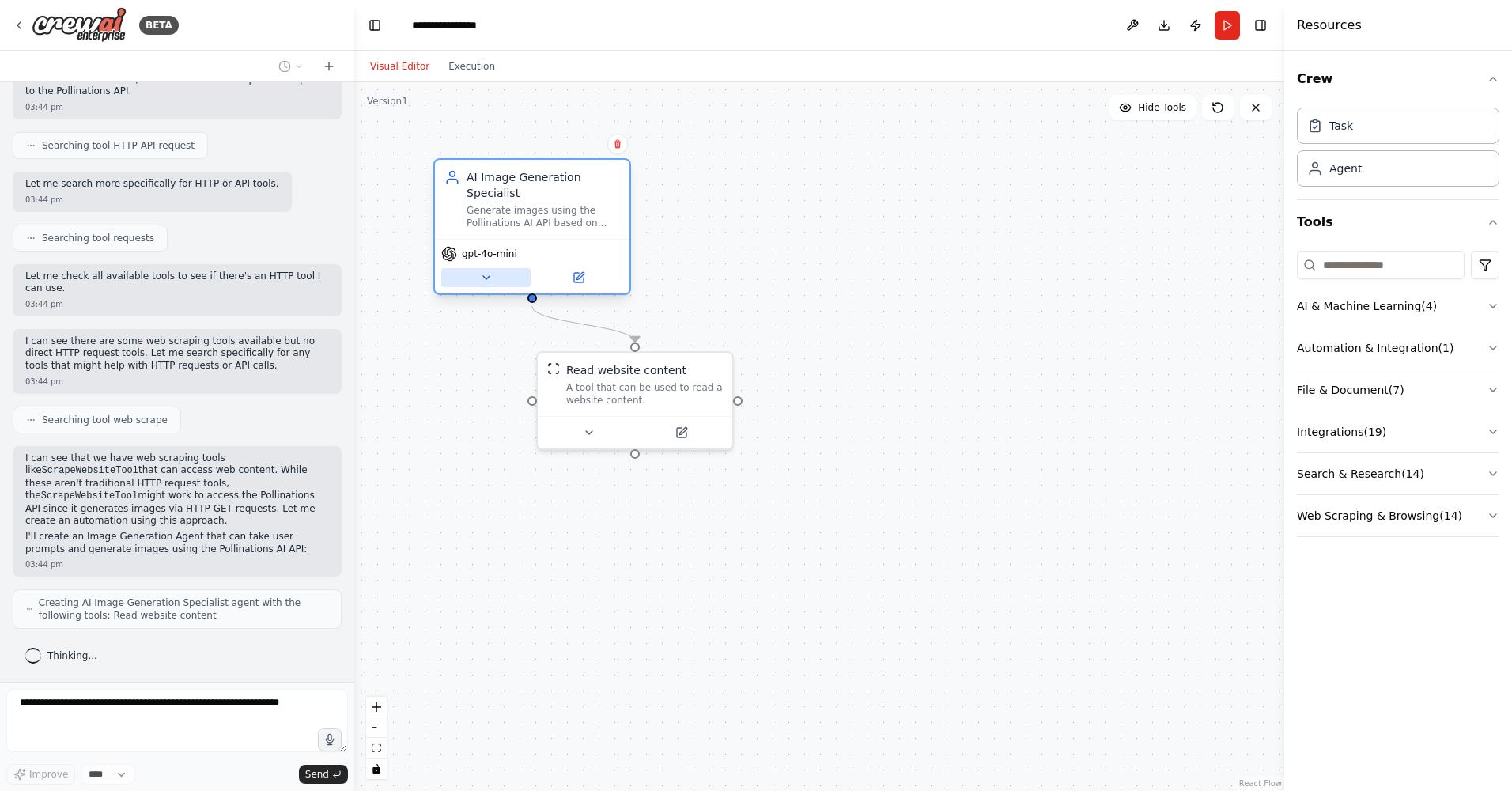
click at [496, 278] on button at bounding box center [486, 278] width 89 height 19
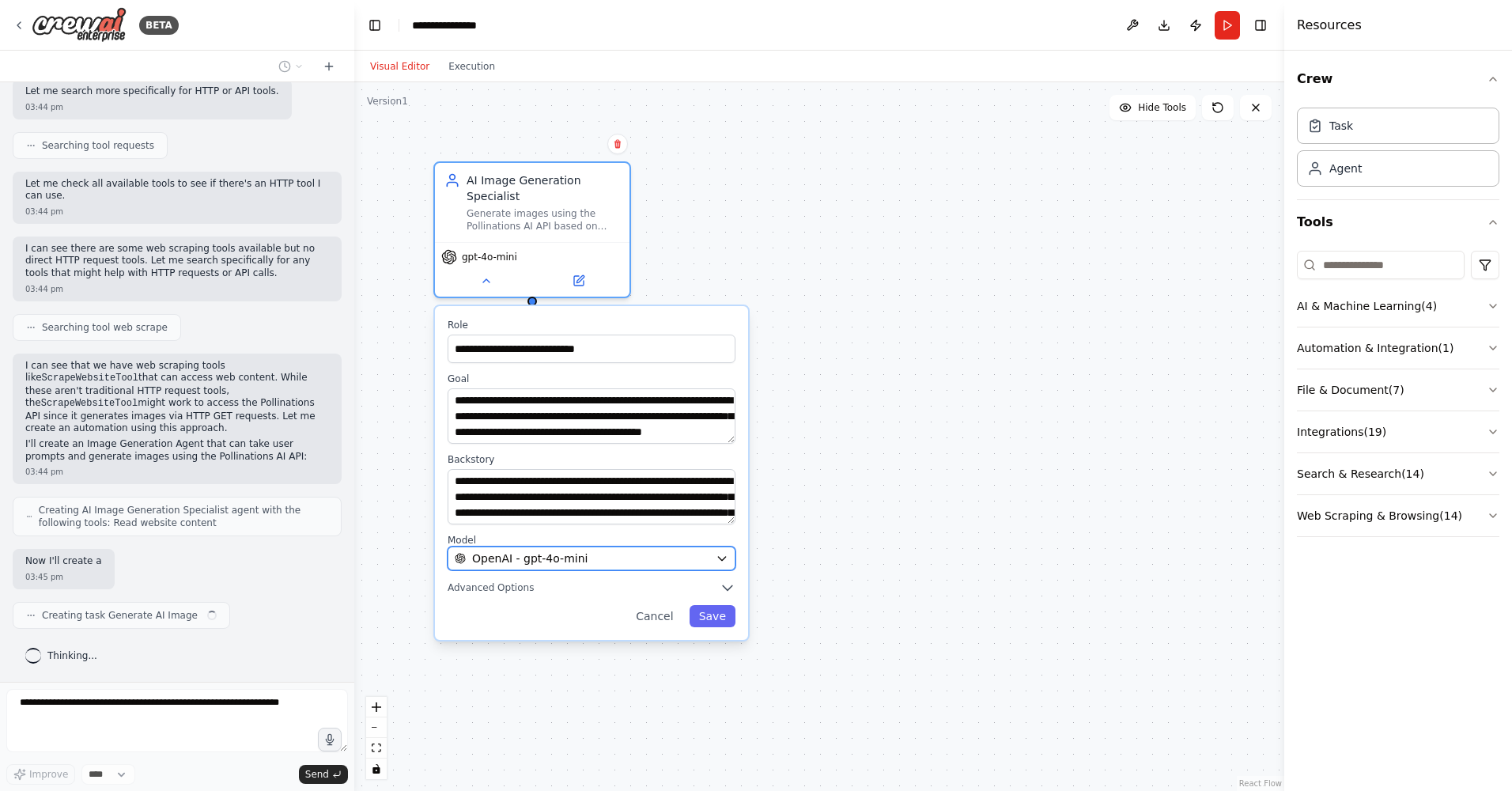
click at [540, 563] on span "OpenAI - gpt-4o-mini" at bounding box center [529, 558] width 116 height 16
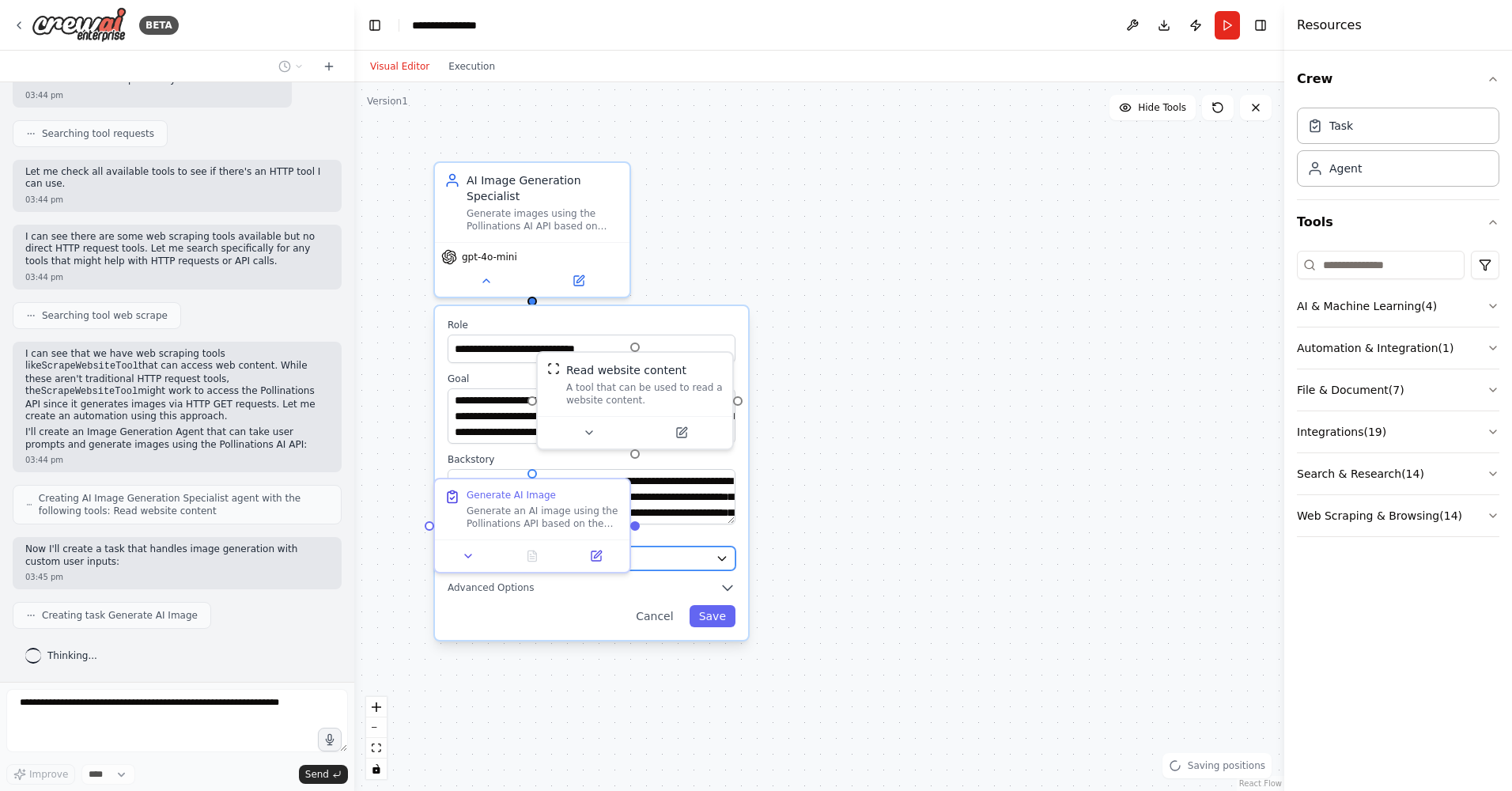
click at [686, 554] on div "OpenAI - gpt-4o-mini" at bounding box center [582, 558] width 255 height 16
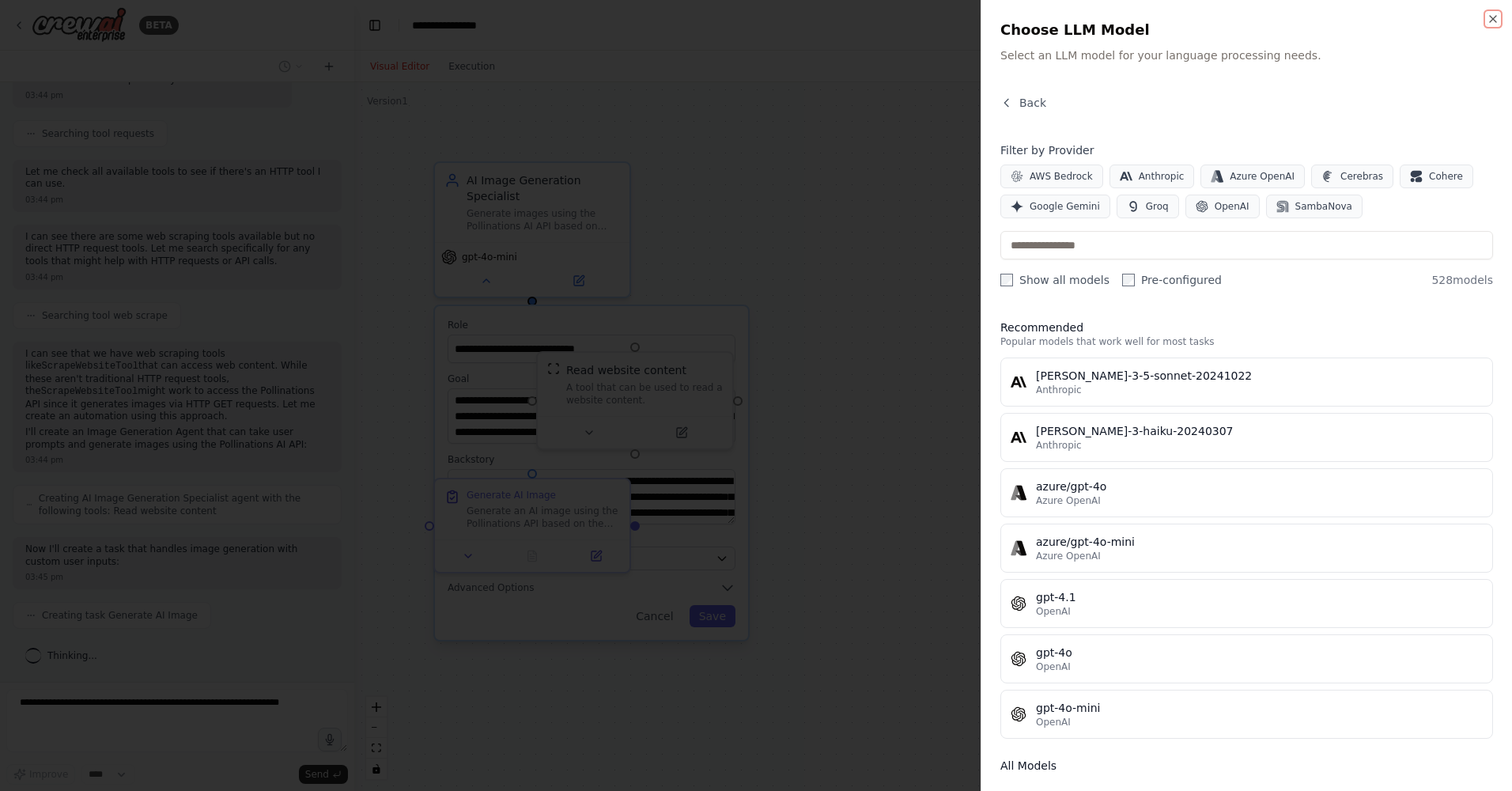
scroll to position [479, 0]
click at [867, 260] on div at bounding box center [756, 396] width 1512 height 791
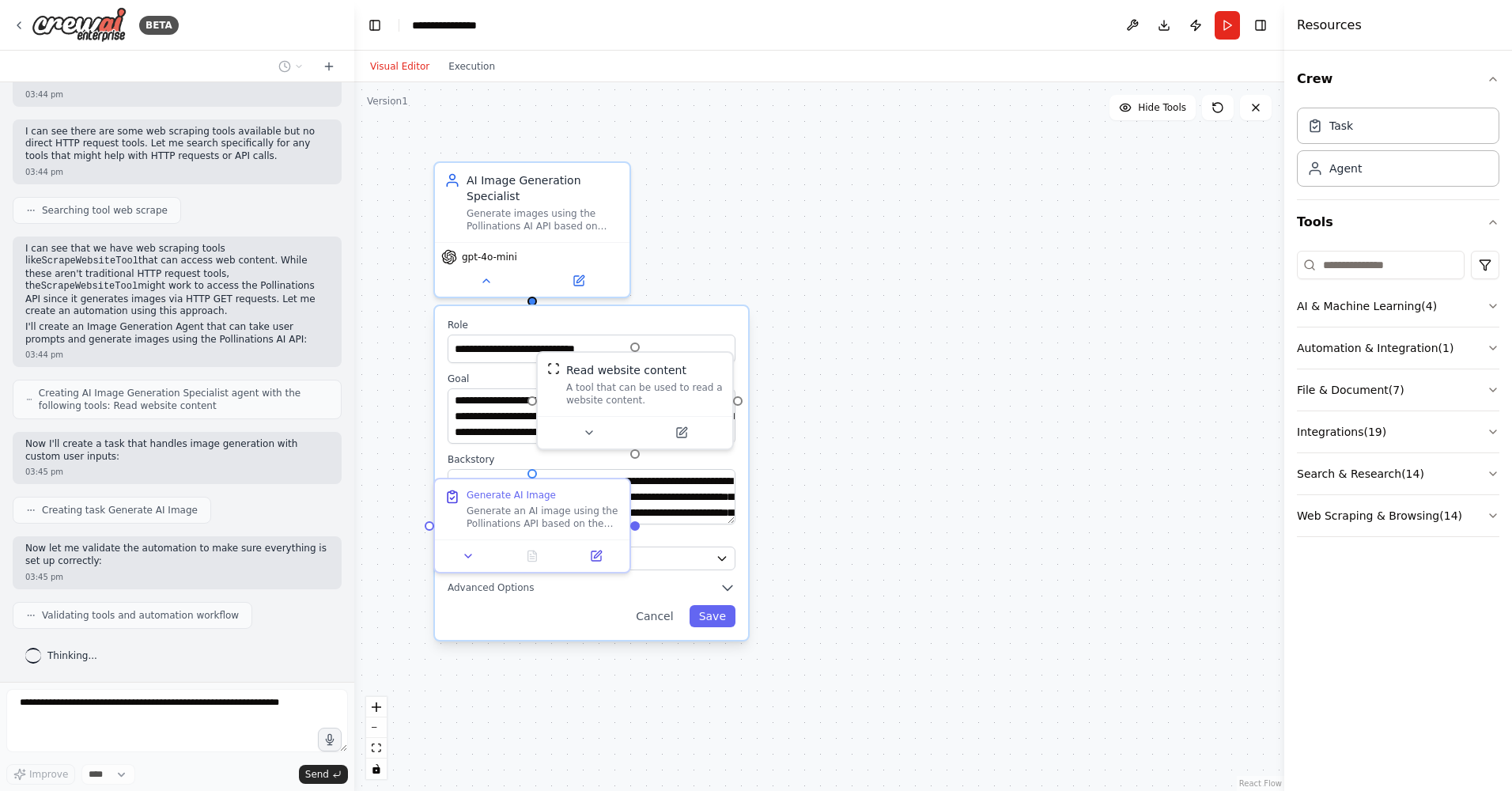
click at [922, 280] on div ".deletable-edge-delete-btn { width: 20px; height: 20px; border: 0px solid #ffff…" at bounding box center [819, 436] width 929 height 709
click at [799, 546] on div ".deletable-edge-delete-btn { width: 20px; height: 20px; border: 0px solid #ffff…" at bounding box center [819, 436] width 929 height 709
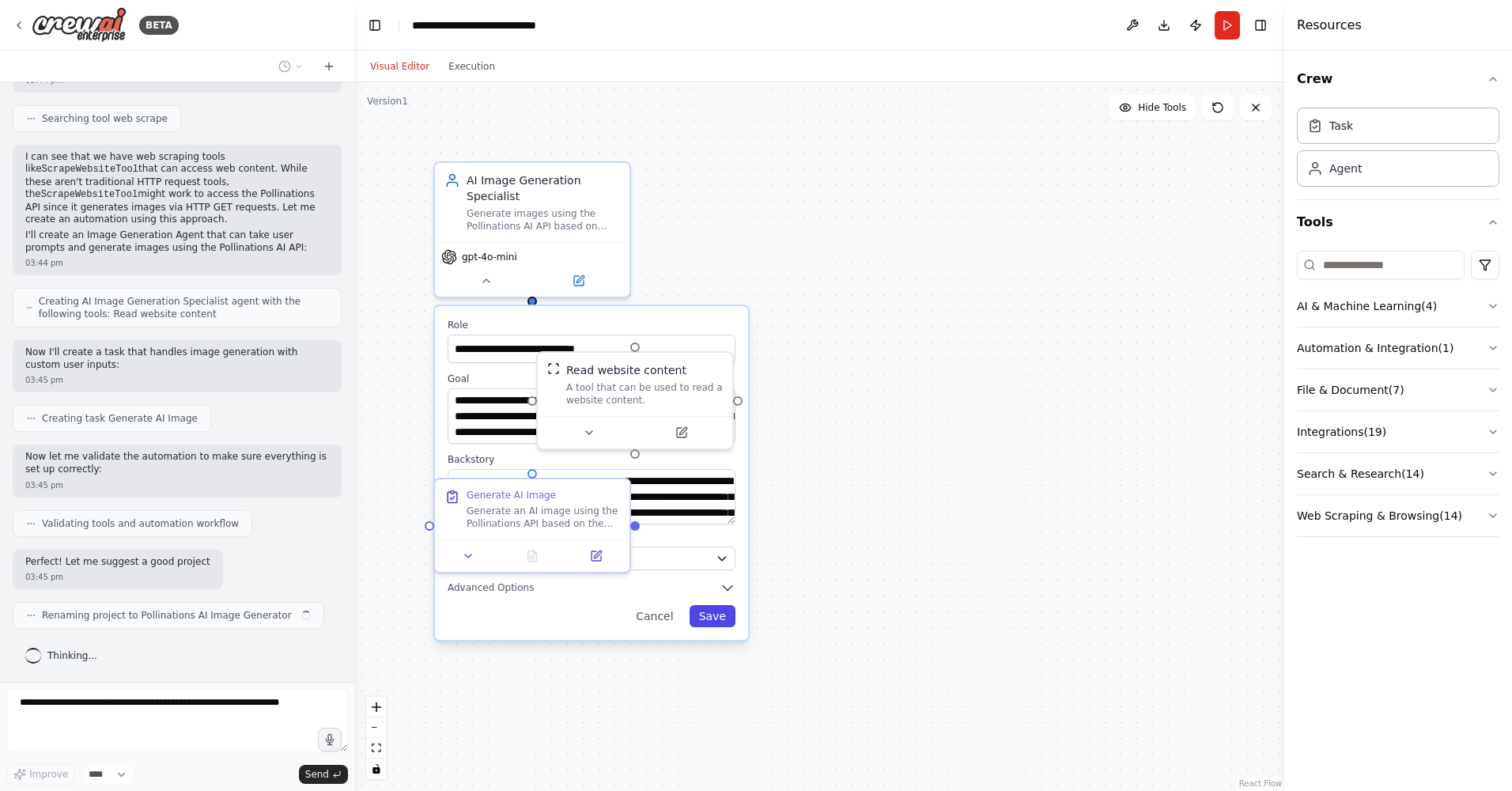
click at [714, 614] on button "Save" at bounding box center [712, 616] width 46 height 22
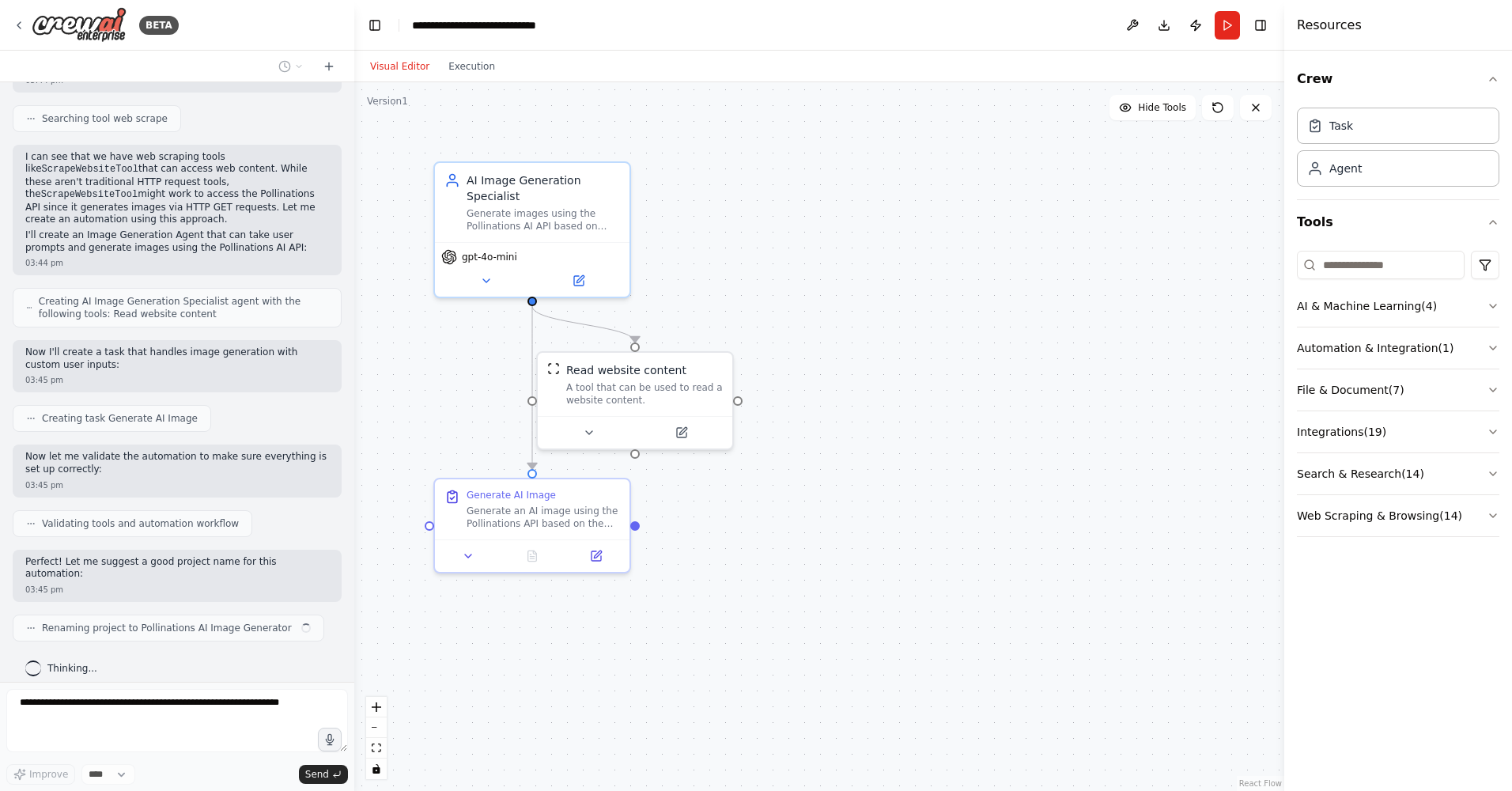
click at [867, 576] on div ".deletable-edge-delete-btn { width: 20px; height: 20px; border: 0px solid #ffff…" at bounding box center [819, 436] width 929 height 709
click at [812, 551] on div ".deletable-edge-delete-btn { width: 20px; height: 20px; border: 0px solid #ffff…" at bounding box center [819, 436] width 929 height 709
drag, startPoint x: 338, startPoint y: 624, endPoint x: 338, endPoint y: 633, distance: 9.0
click at [338, 633] on div "an automation to [URL] use the given api end point and just from a chat interfa…" at bounding box center [177, 382] width 355 height 600
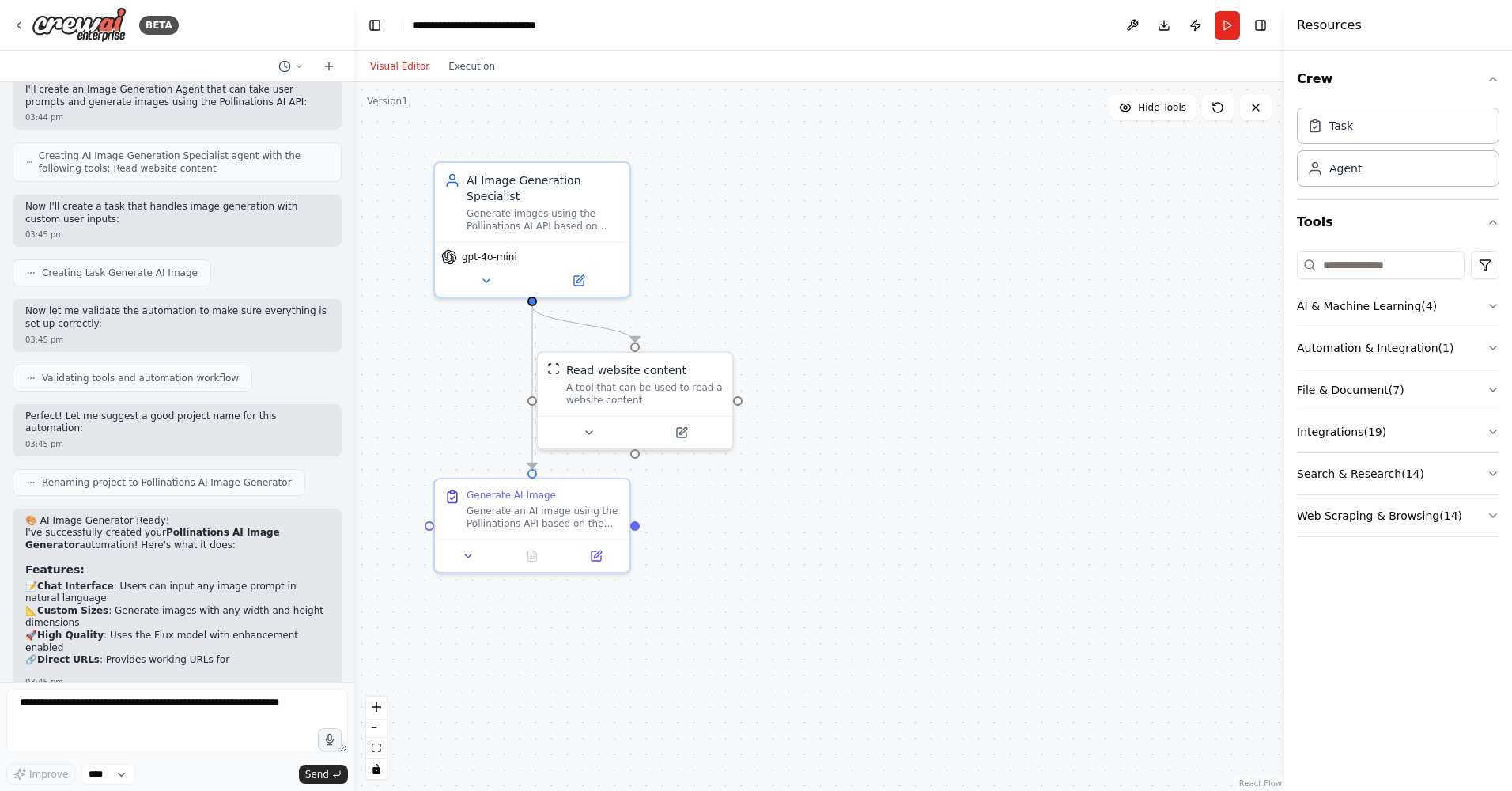
click at [1017, 301] on div ".deletable-edge-delete-btn { width: 20px; height: 20px; border: 0px solid #ffff…" at bounding box center [819, 436] width 929 height 709
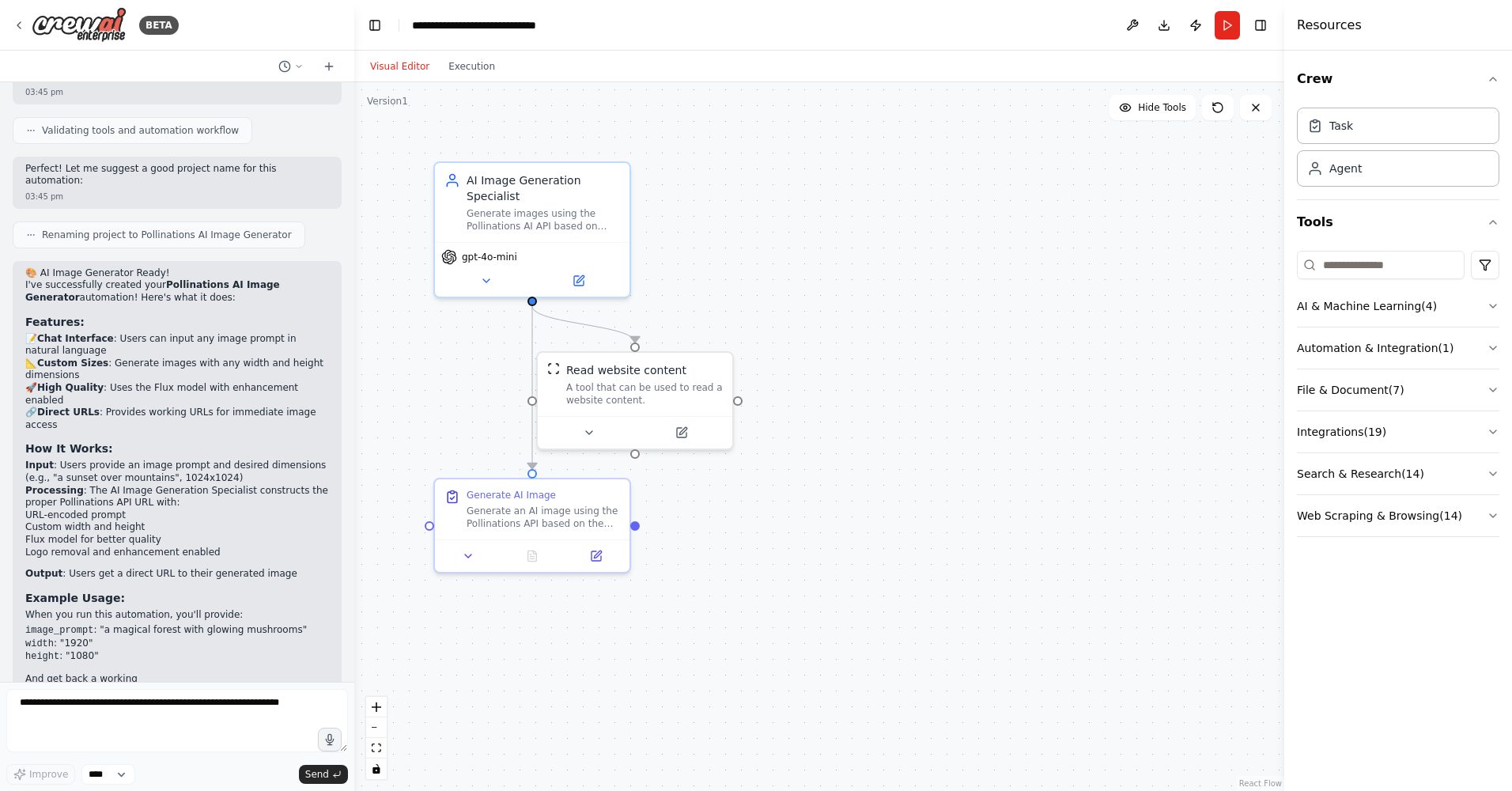
scroll to position [942, 0]
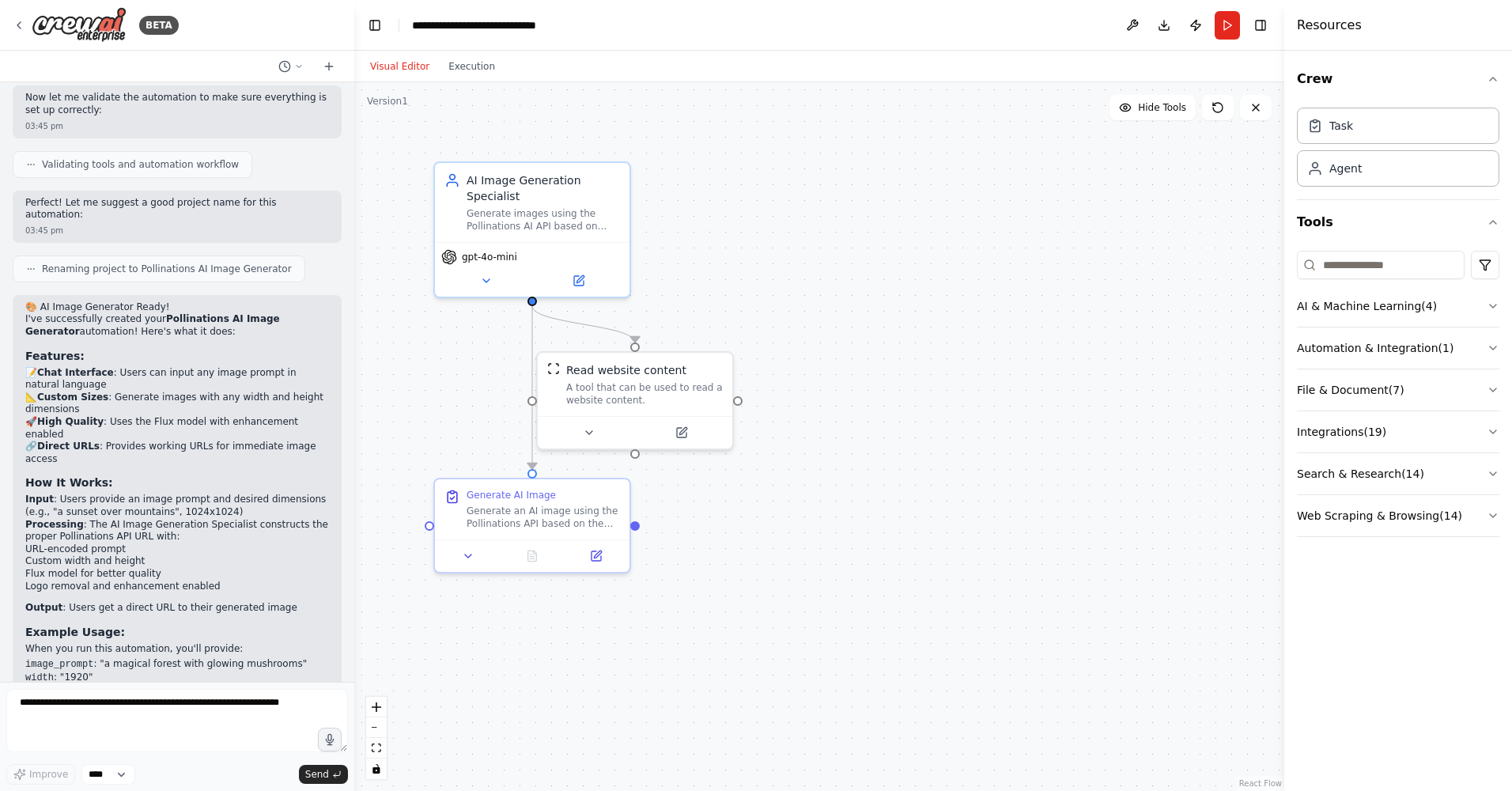
click at [737, 635] on div ".deletable-edge-delete-btn { width: 20px; height: 20px; border: 0px solid #ffff…" at bounding box center [819, 436] width 929 height 709
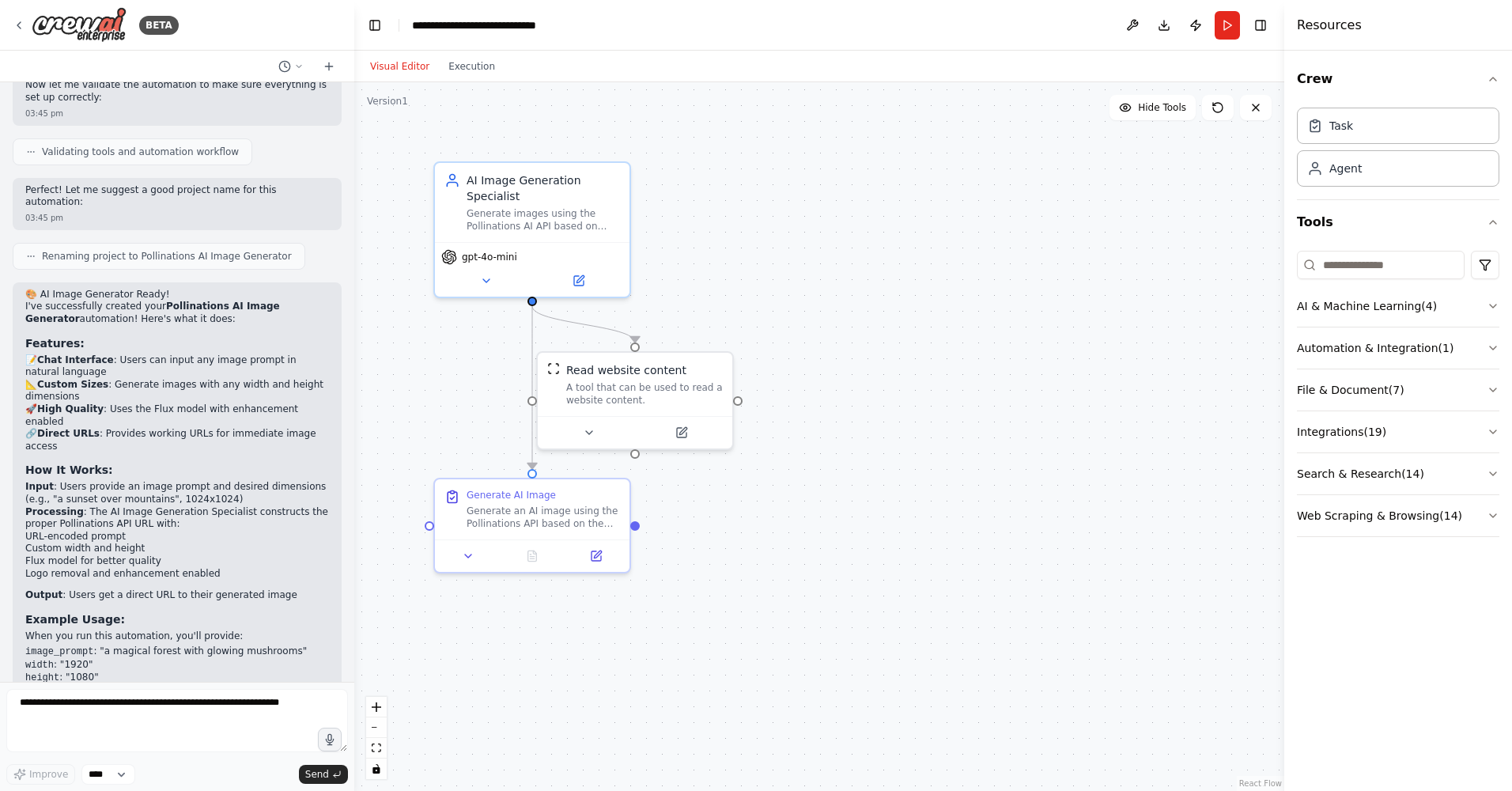
click at [508, 654] on div ".deletable-edge-delete-btn { width: 20px; height: 20px; border: 0px solid #ffff…" at bounding box center [819, 436] width 929 height 709
click at [299, 710] on textarea at bounding box center [176, 721] width 342 height 63
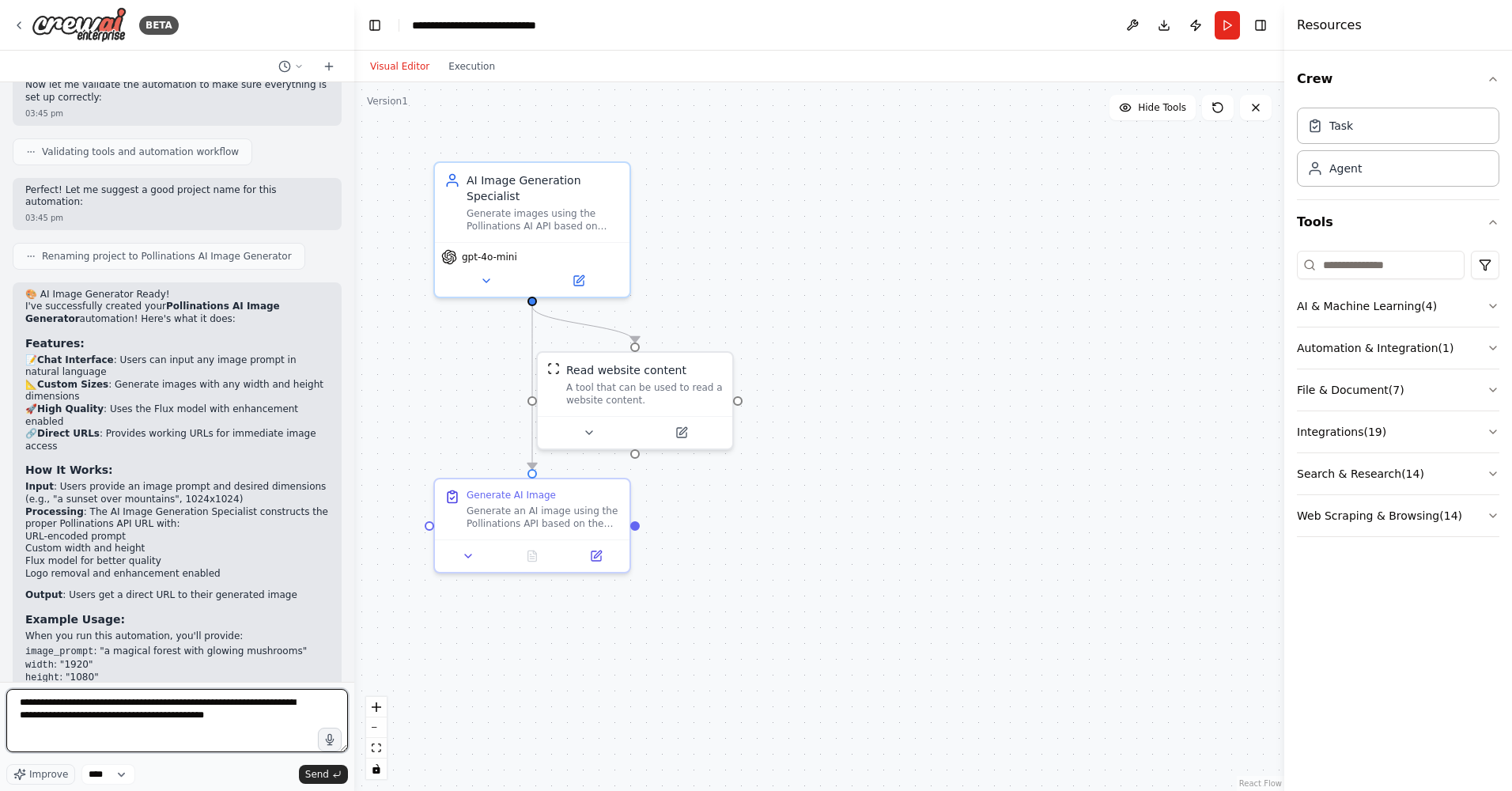
type textarea "**********"
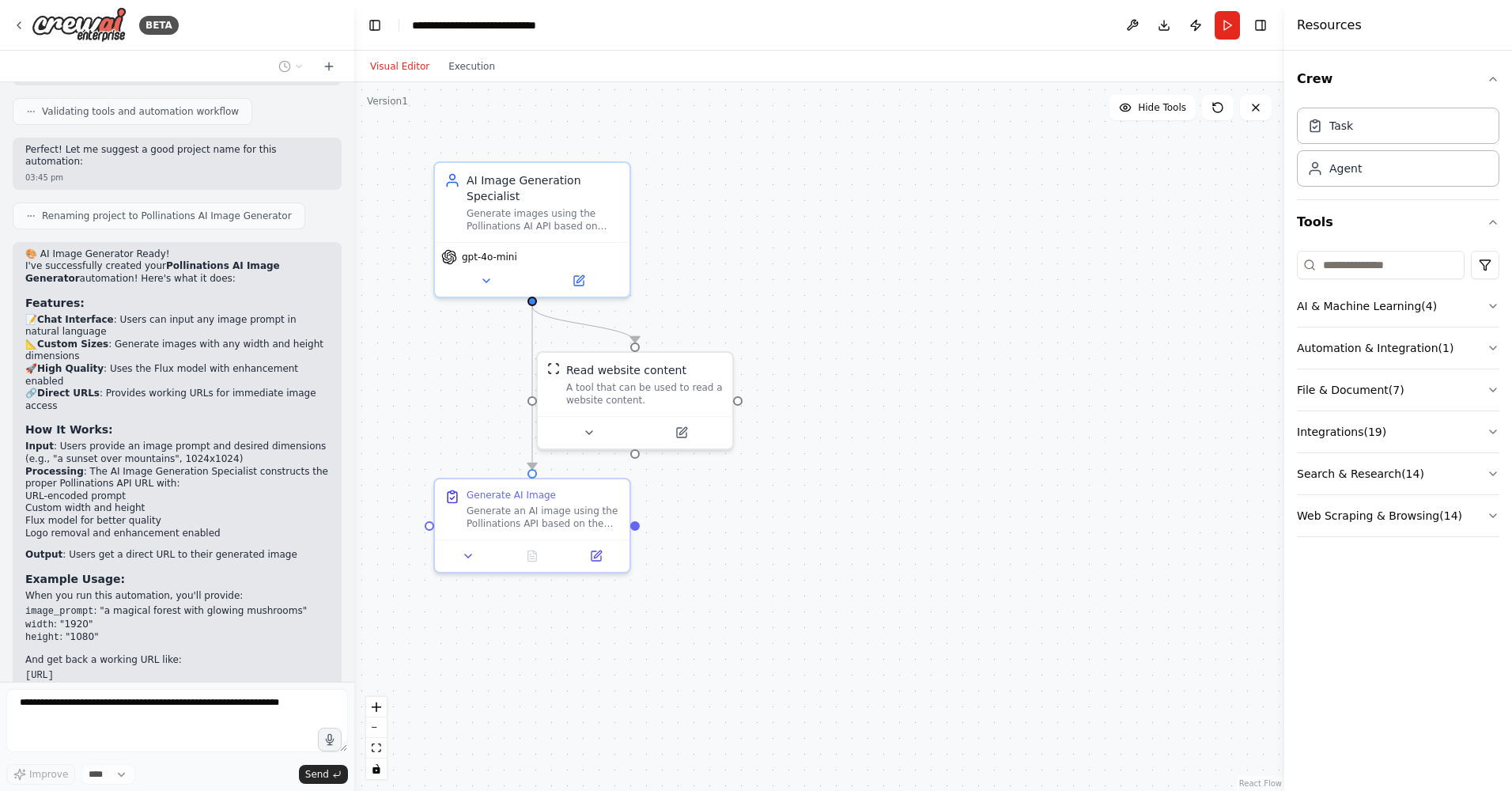
scroll to position [1061, 0]
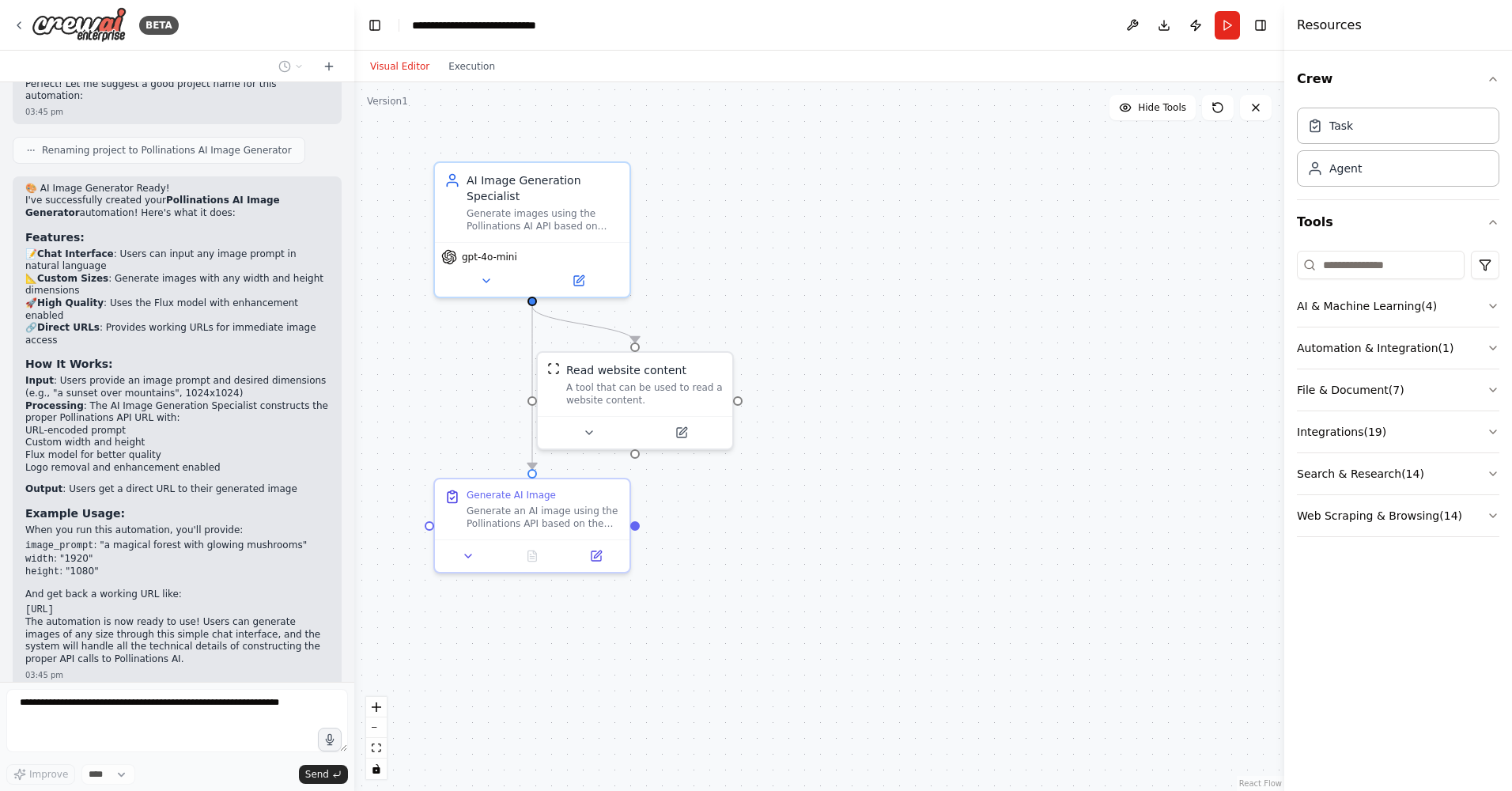
drag, startPoint x: 585, startPoint y: 26, endPoint x: 522, endPoint y: 22, distance: 63.1
click at [583, 26] on header "**********" at bounding box center [819, 25] width 929 height 51
click at [522, 22] on div "**********" at bounding box center [491, 26] width 160 height 16
click at [586, 27] on header "**********" at bounding box center [819, 25] width 929 height 51
click at [579, 26] on header "**********" at bounding box center [819, 25] width 929 height 51
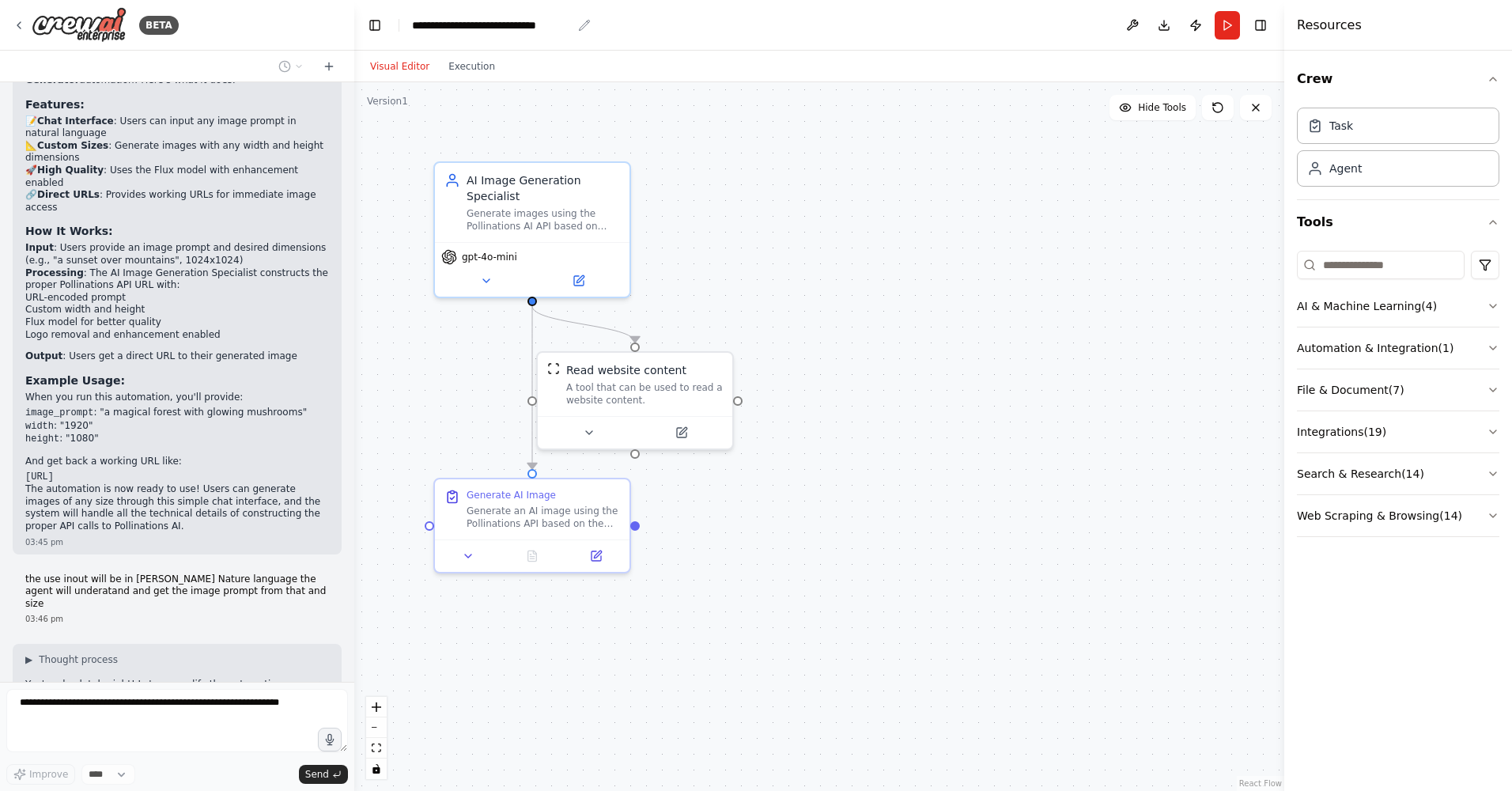
scroll to position [1206, 0]
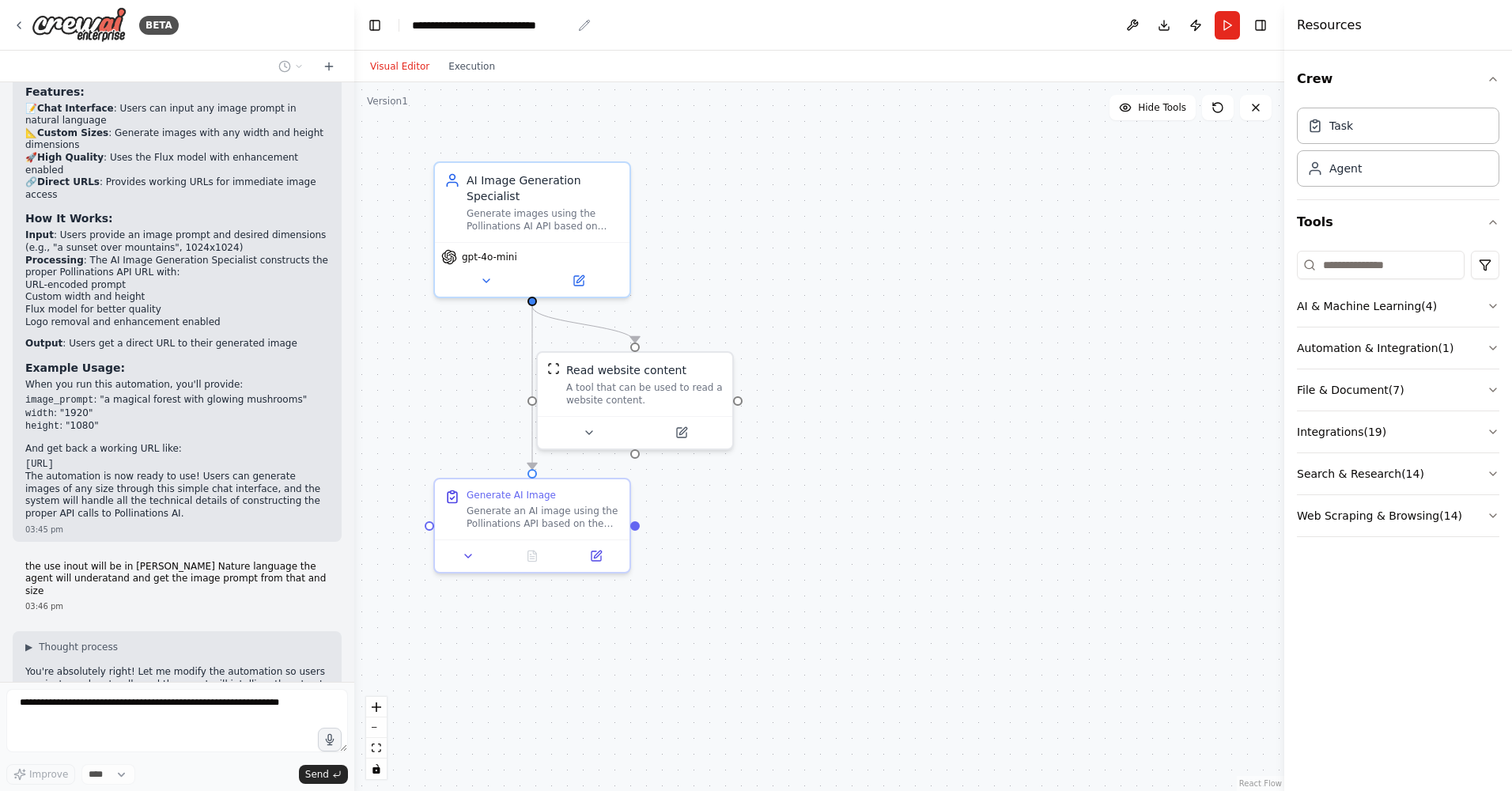
click at [580, 24] on icon "breadcrumb" at bounding box center [584, 25] width 13 height 13
click at [582, 24] on icon "breadcrumb" at bounding box center [584, 25] width 13 height 13
click at [582, 23] on icon "breadcrumb" at bounding box center [584, 25] width 13 height 13
drag, startPoint x: 582, startPoint y: 23, endPoint x: 503, endPoint y: 26, distance: 79.1
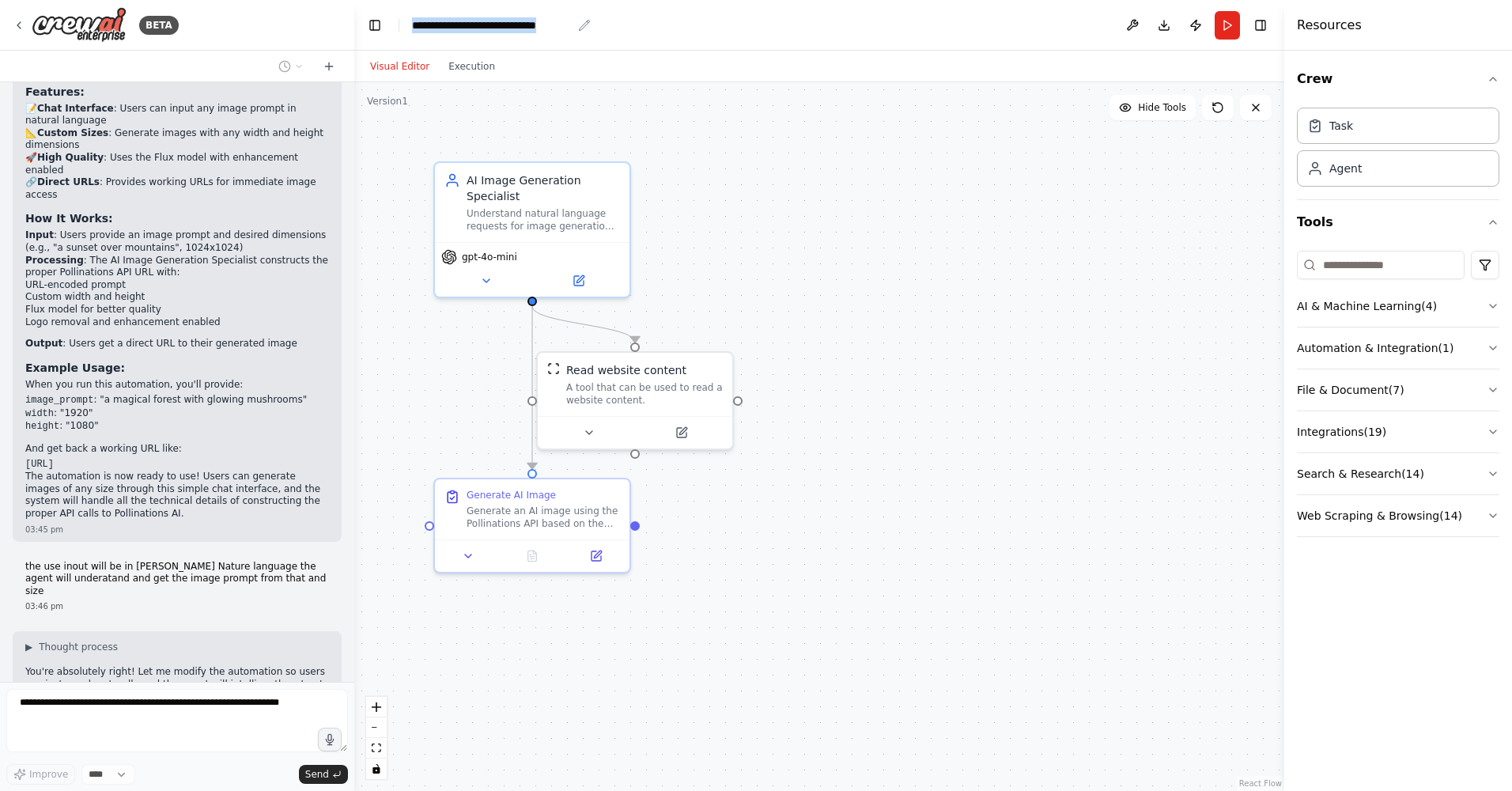
click at [503, 26] on div "**********" at bounding box center [491, 26] width 160 height 16
click at [829, 334] on div ".deletable-edge-delete-btn { width: 20px; height: 20px; border: 0px solid #ffff…" at bounding box center [819, 436] width 929 height 709
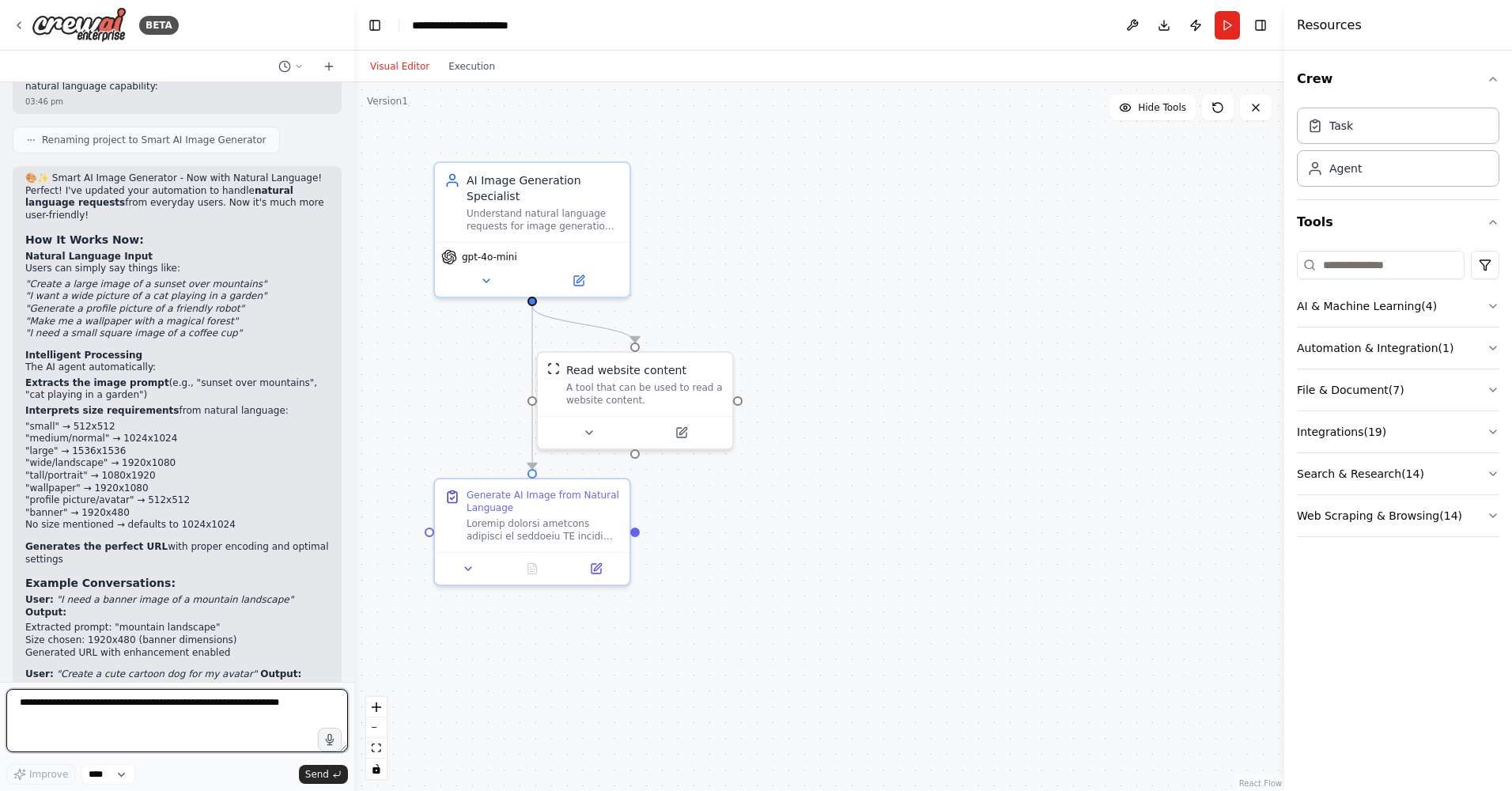
scroll to position [2130, 0]
